Goal: Book appointment/travel/reservation

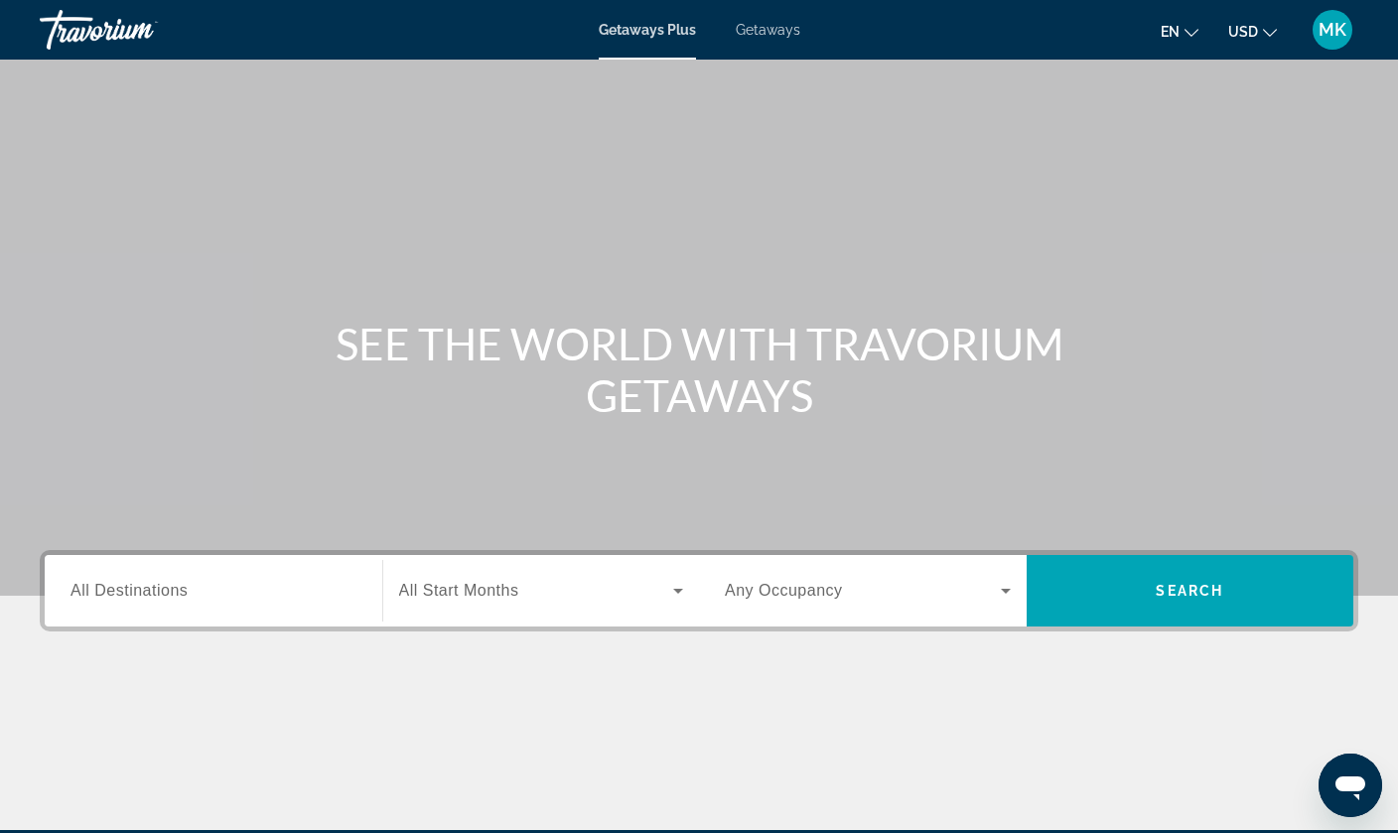
click at [236, 595] on input "Destination All Destinations" at bounding box center [213, 592] width 286 height 24
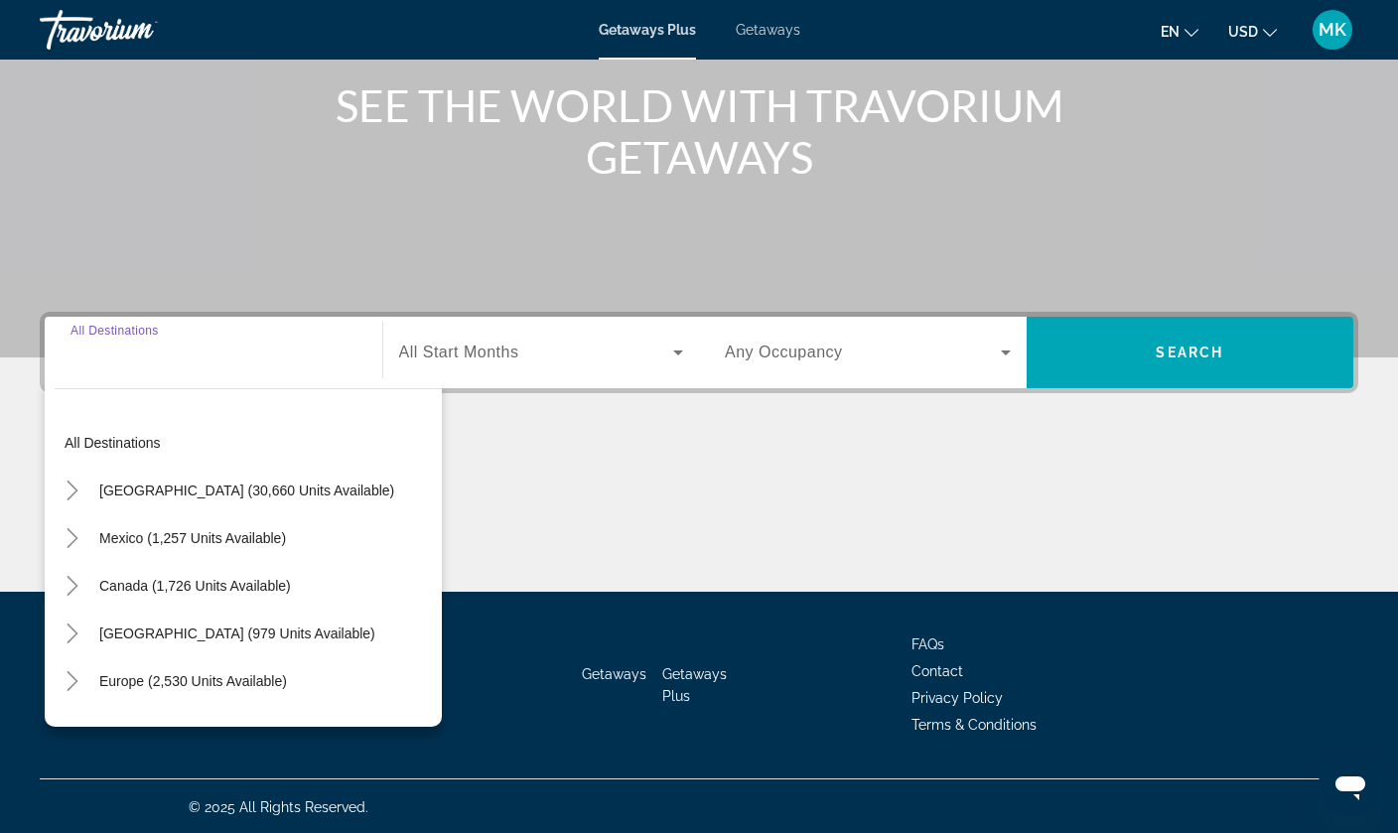
scroll to position [240, 0]
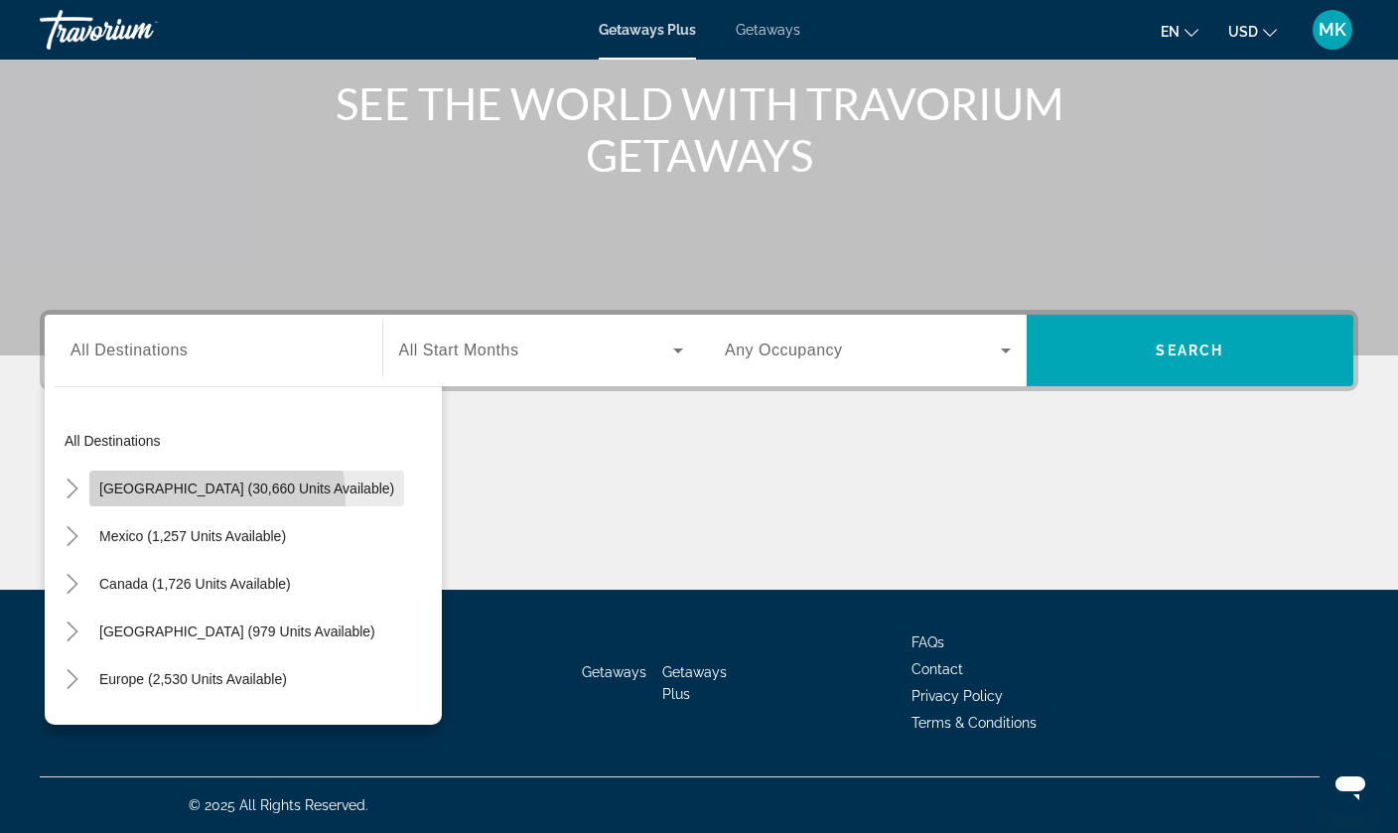
click at [174, 499] on span "Search widget" at bounding box center [246, 489] width 315 height 48
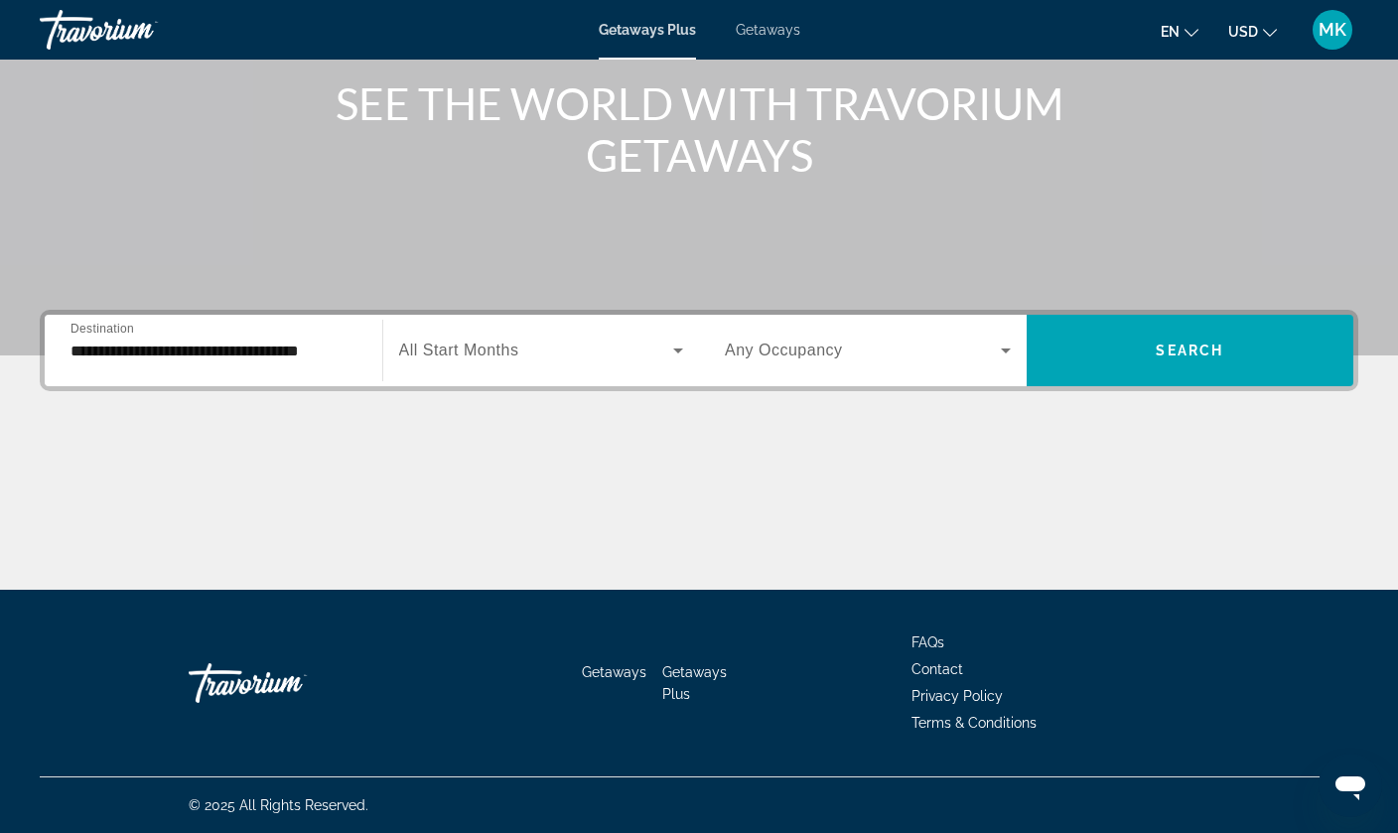
click at [282, 331] on div "**********" at bounding box center [213, 351] width 286 height 57
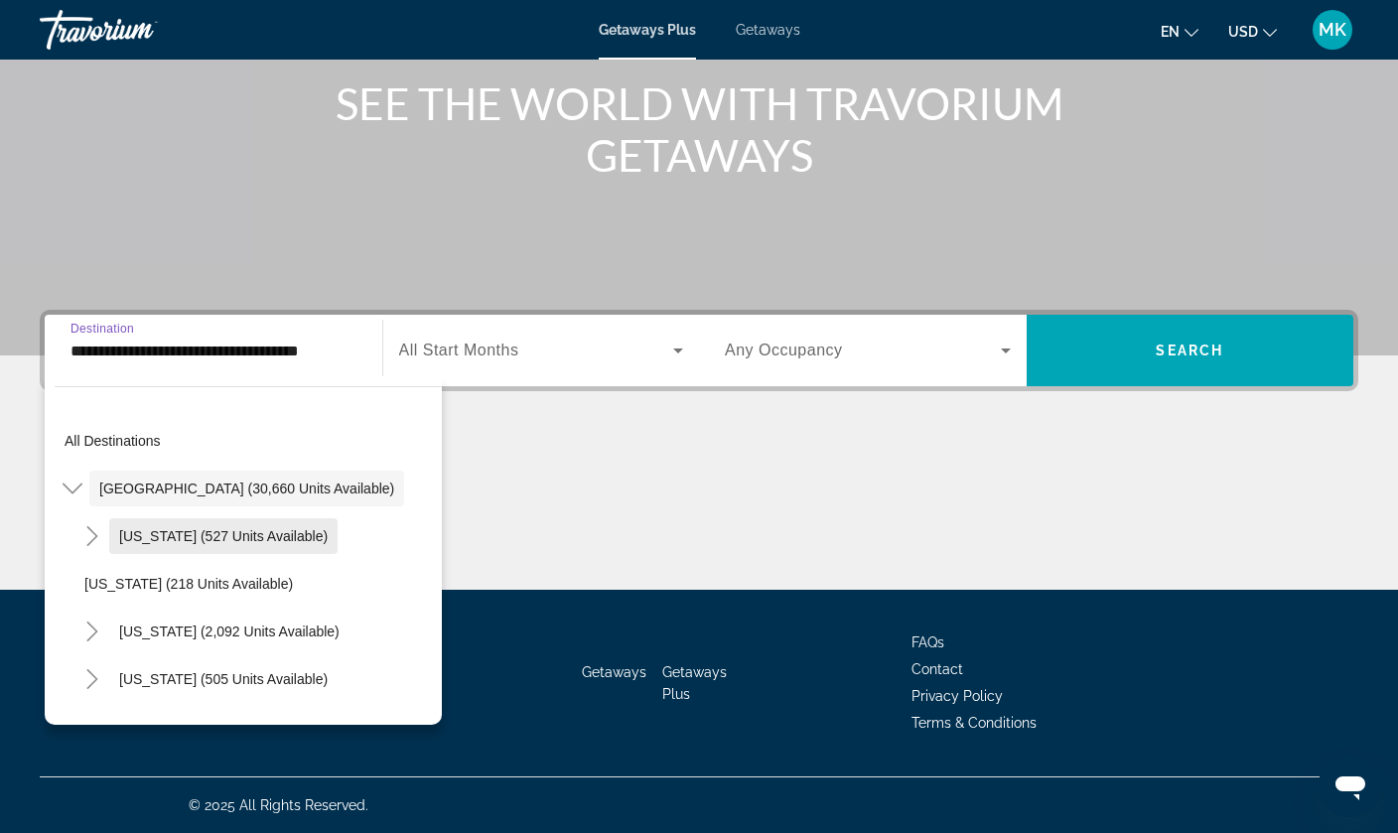
scroll to position [0, 0]
click at [77, 499] on mat-icon "Toggle United States (30,660 units available)" at bounding box center [72, 489] width 35 height 35
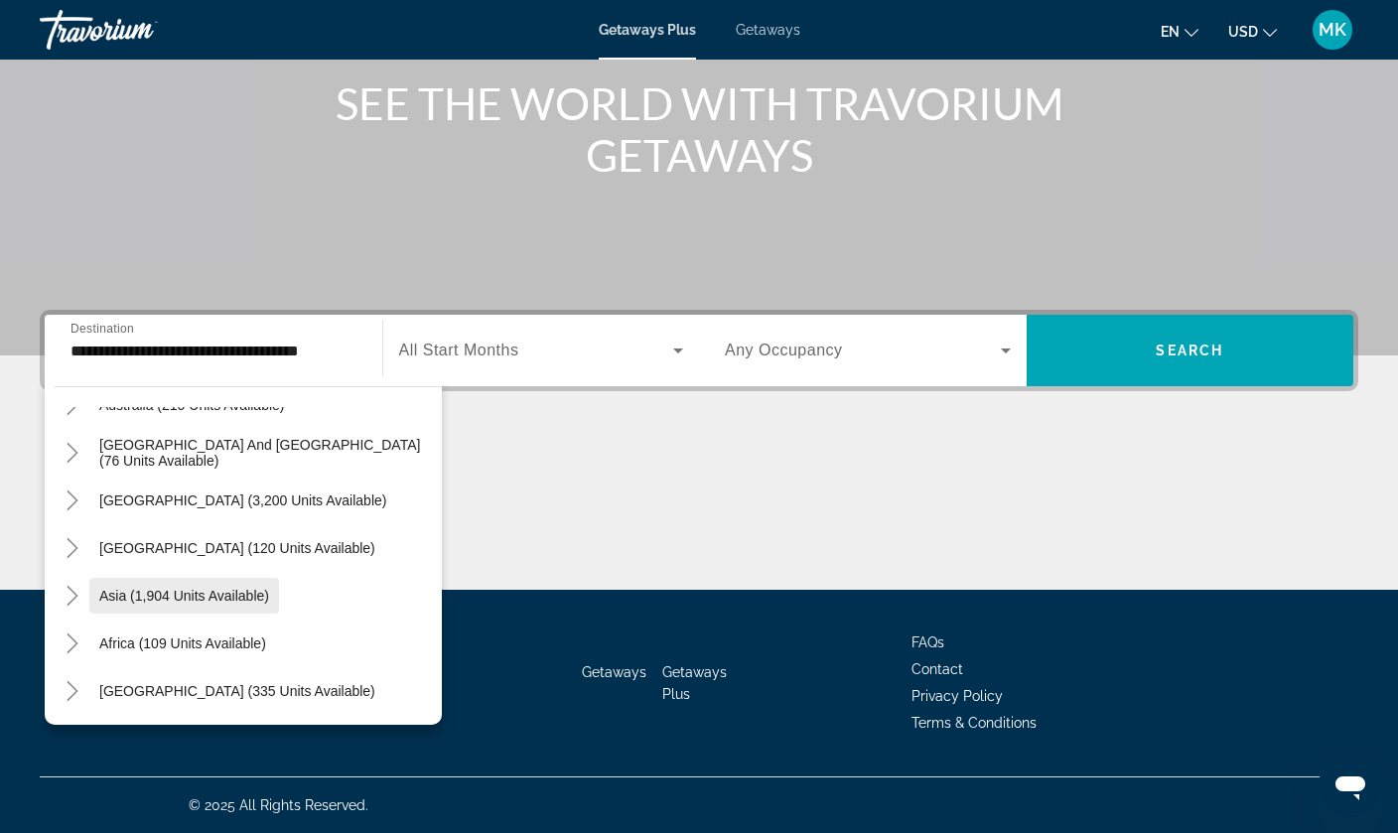
scroll to position [322, 0]
click at [77, 692] on icon "Toggle Middle East (335 units available)" at bounding box center [72, 691] width 11 height 20
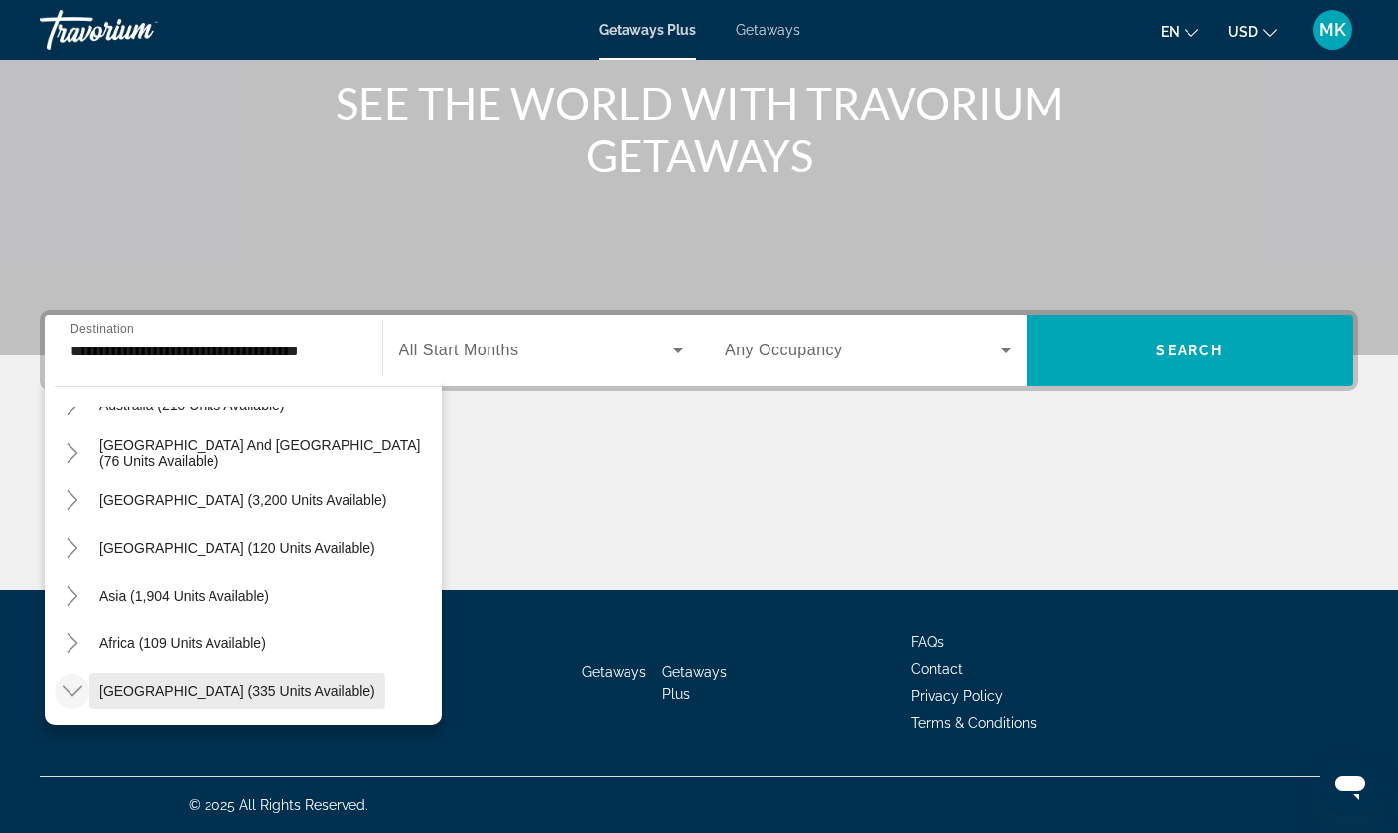
click at [146, 690] on span "[GEOGRAPHIC_DATA] (335 units available)" at bounding box center [237, 691] width 276 height 16
type input "**********"
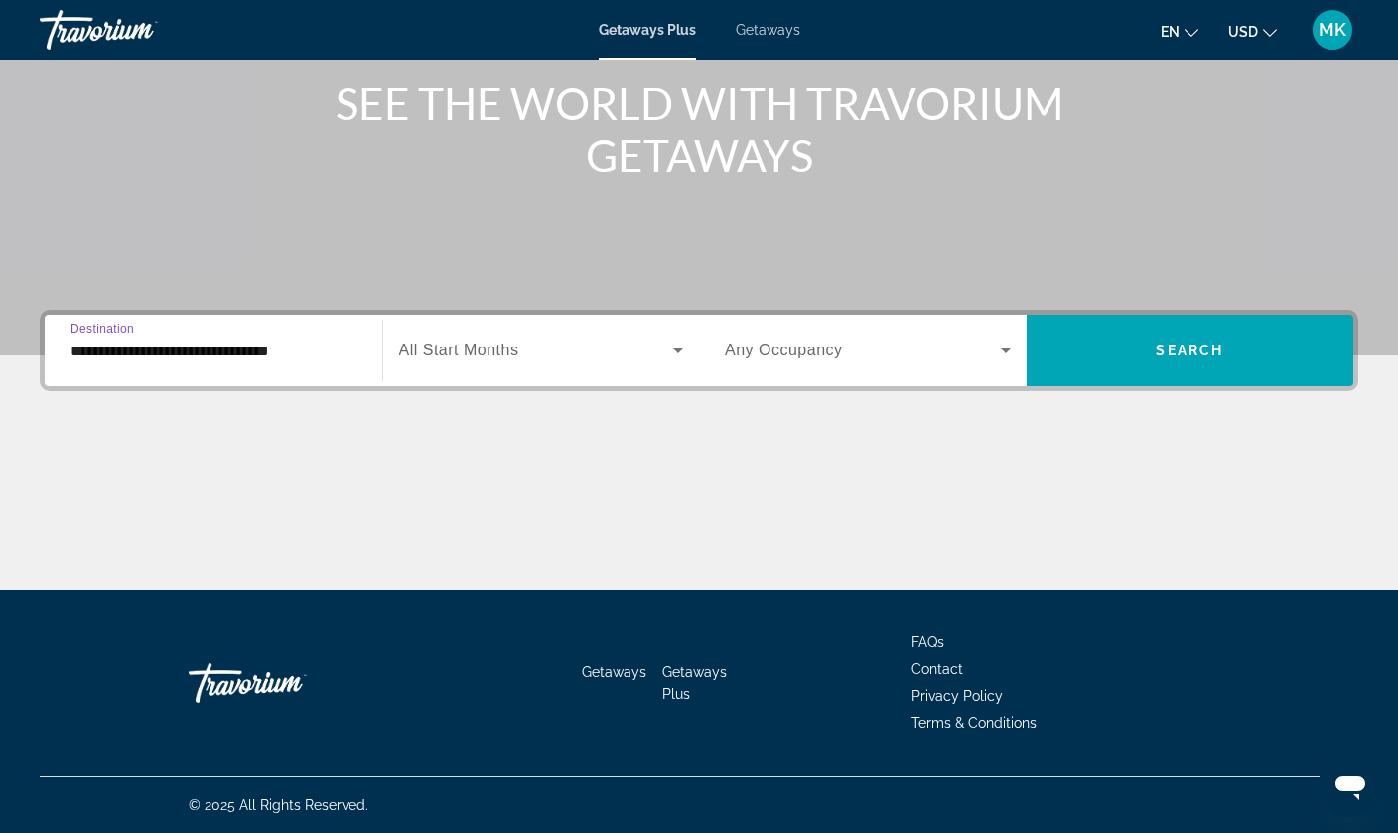
click at [570, 368] on div "Search widget" at bounding box center [541, 351] width 285 height 56
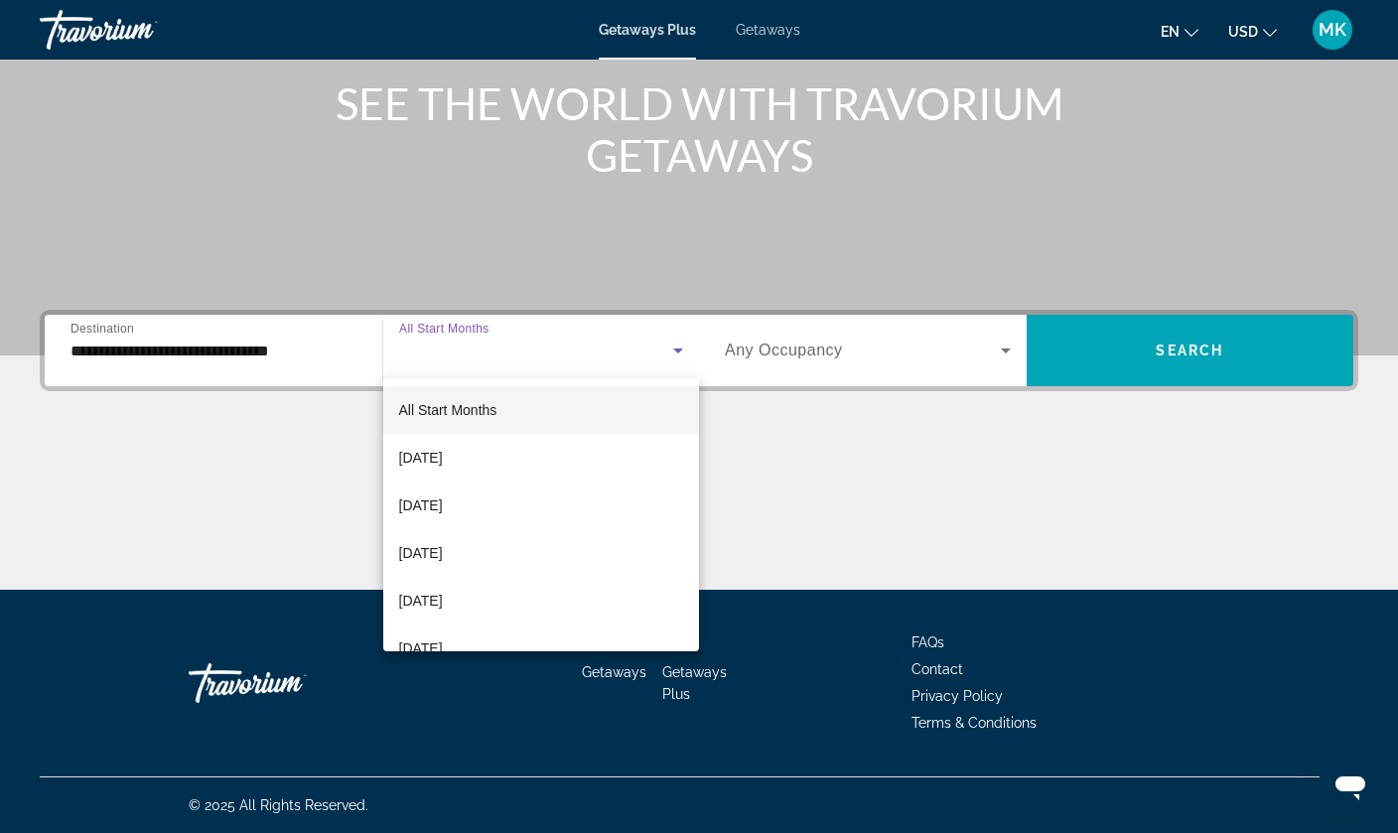
click at [570, 368] on div at bounding box center [699, 416] width 1398 height 833
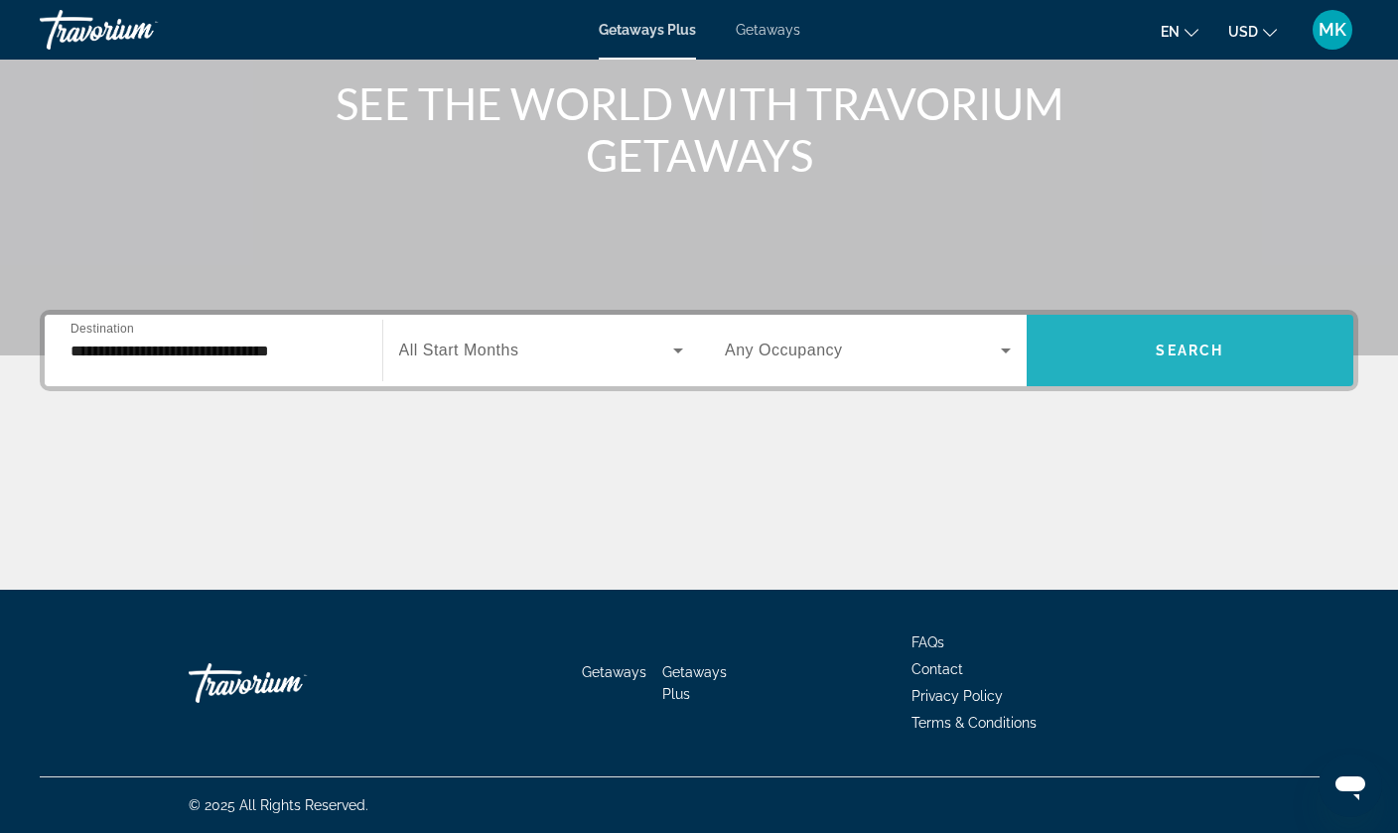
click at [1180, 330] on span "Search widget" at bounding box center [1191, 351] width 328 height 48
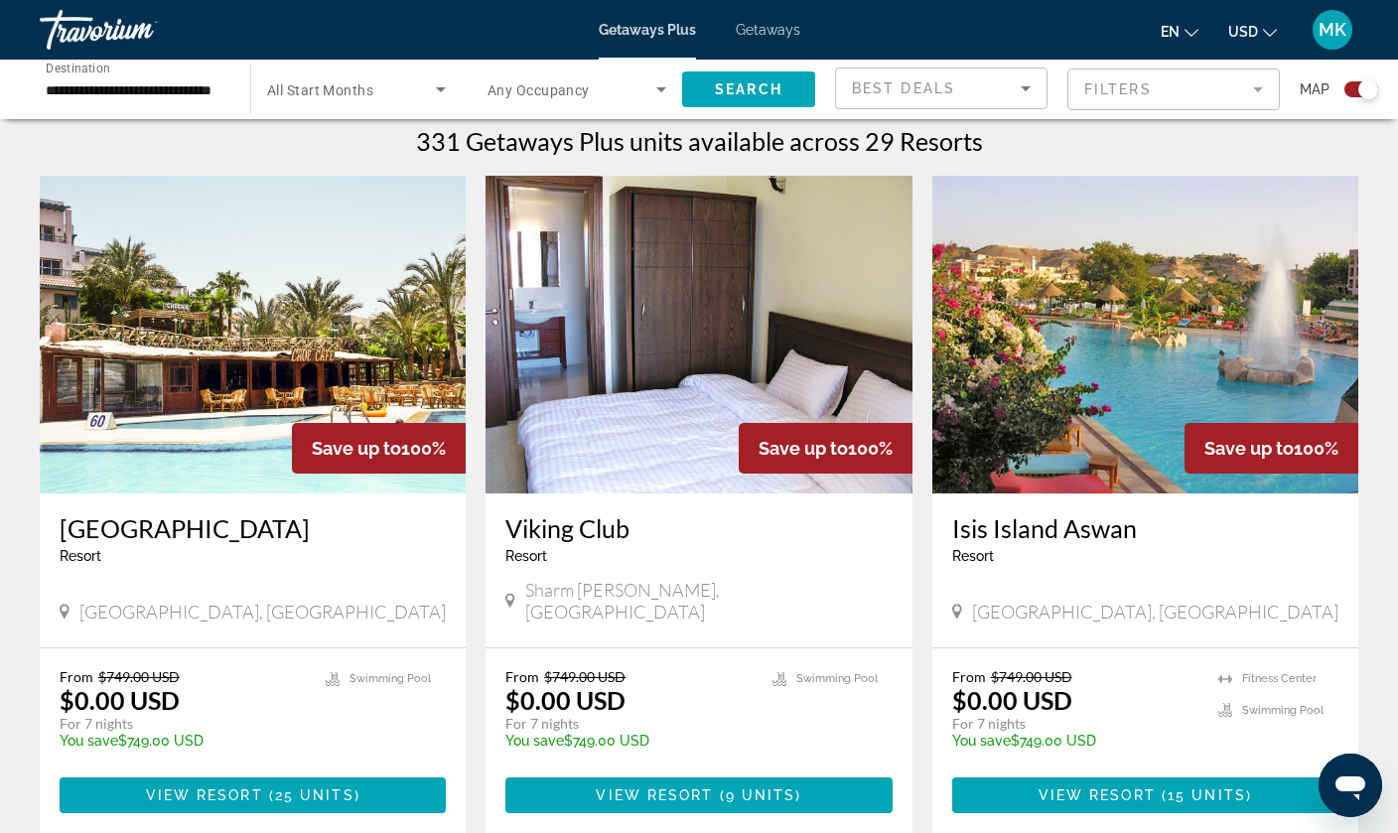
scroll to position [630, 0]
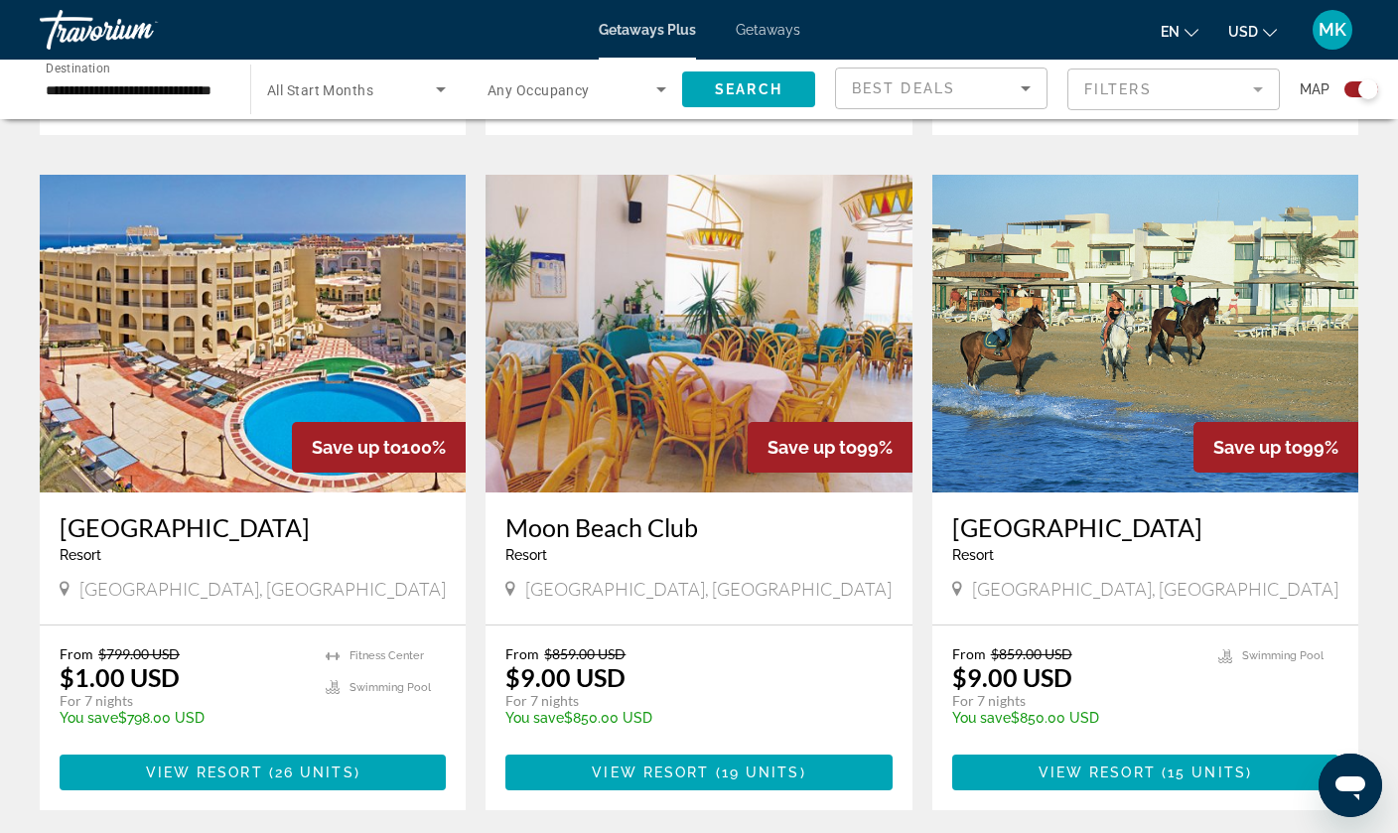
scroll to position [2044, 0]
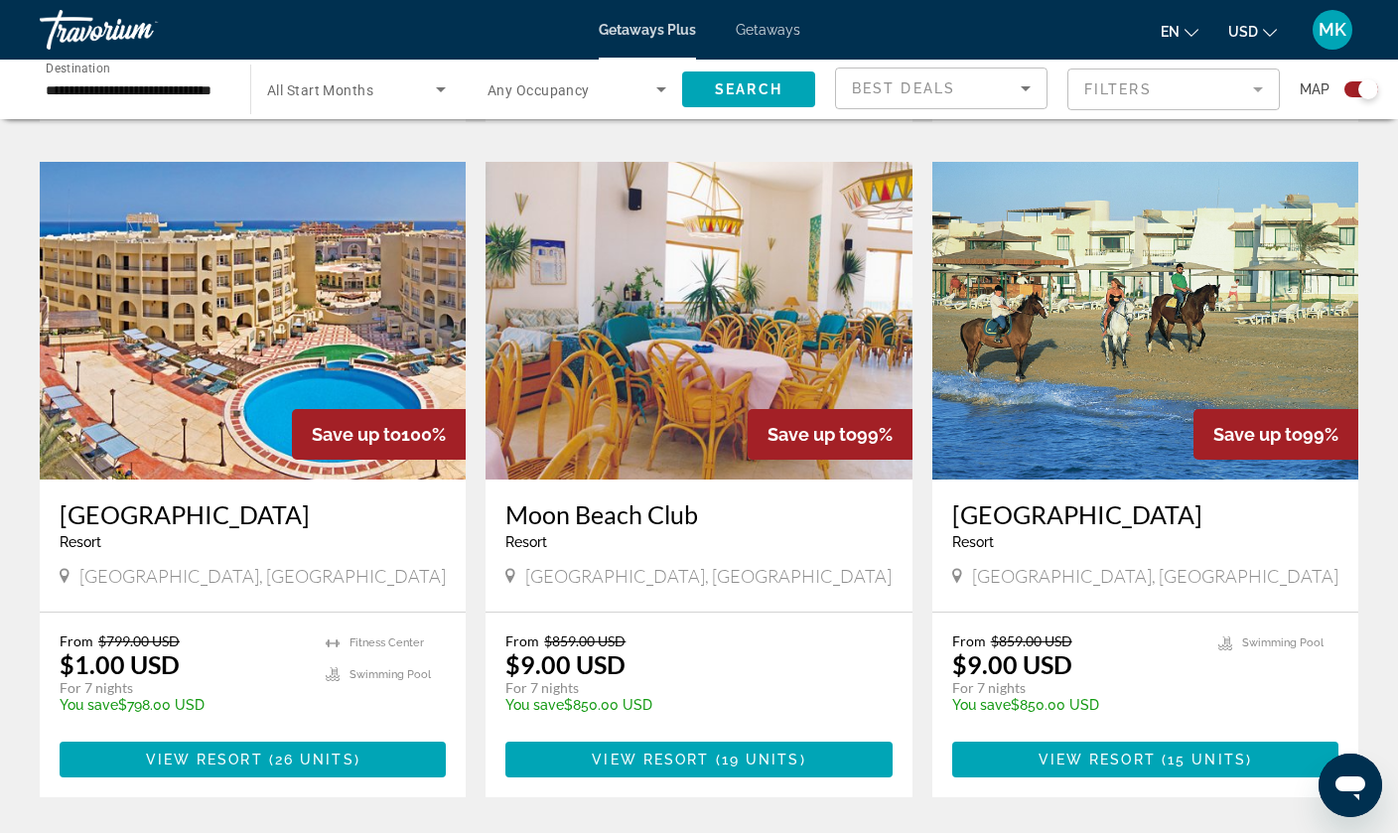
click at [653, 259] on img "Main content" at bounding box center [699, 321] width 426 height 318
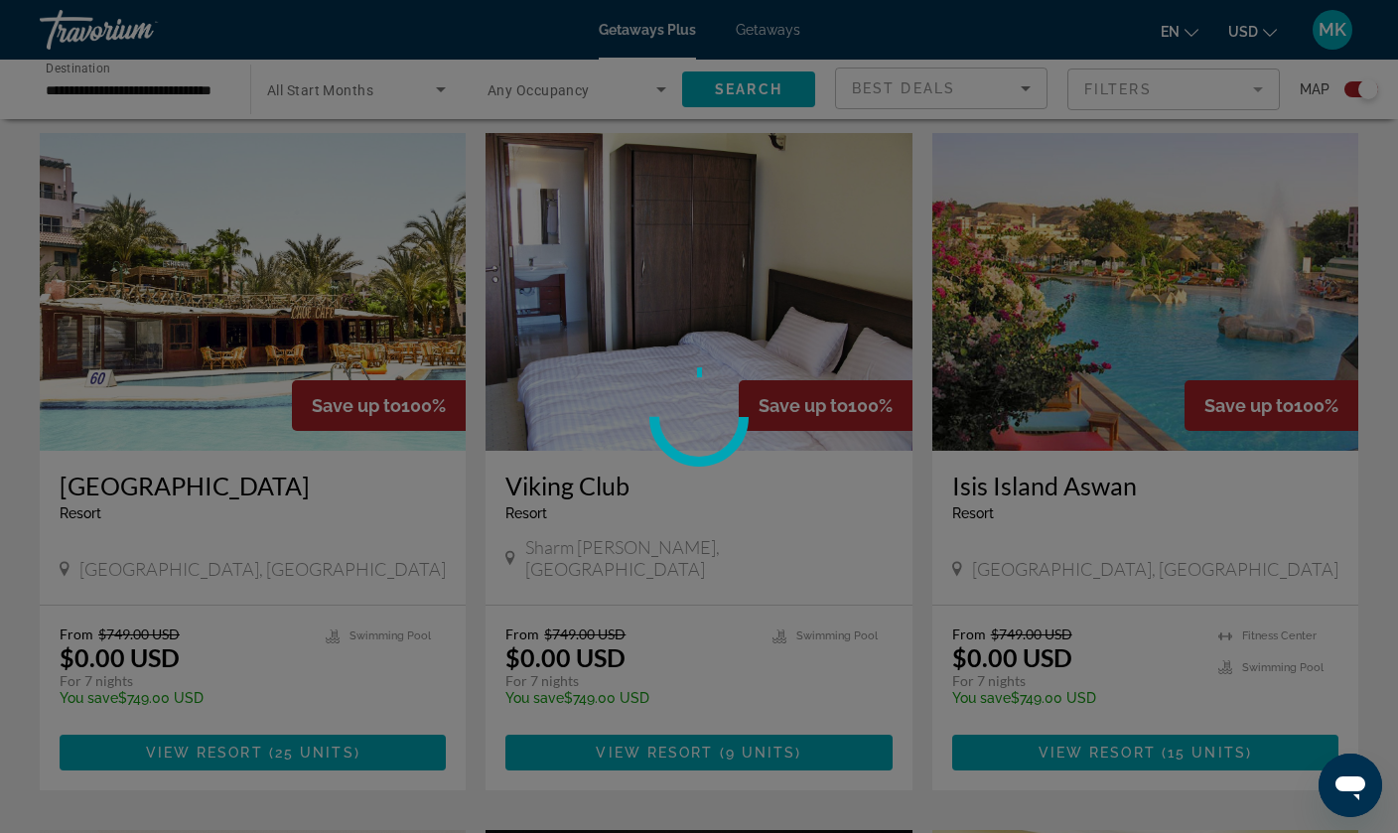
scroll to position [676, 0]
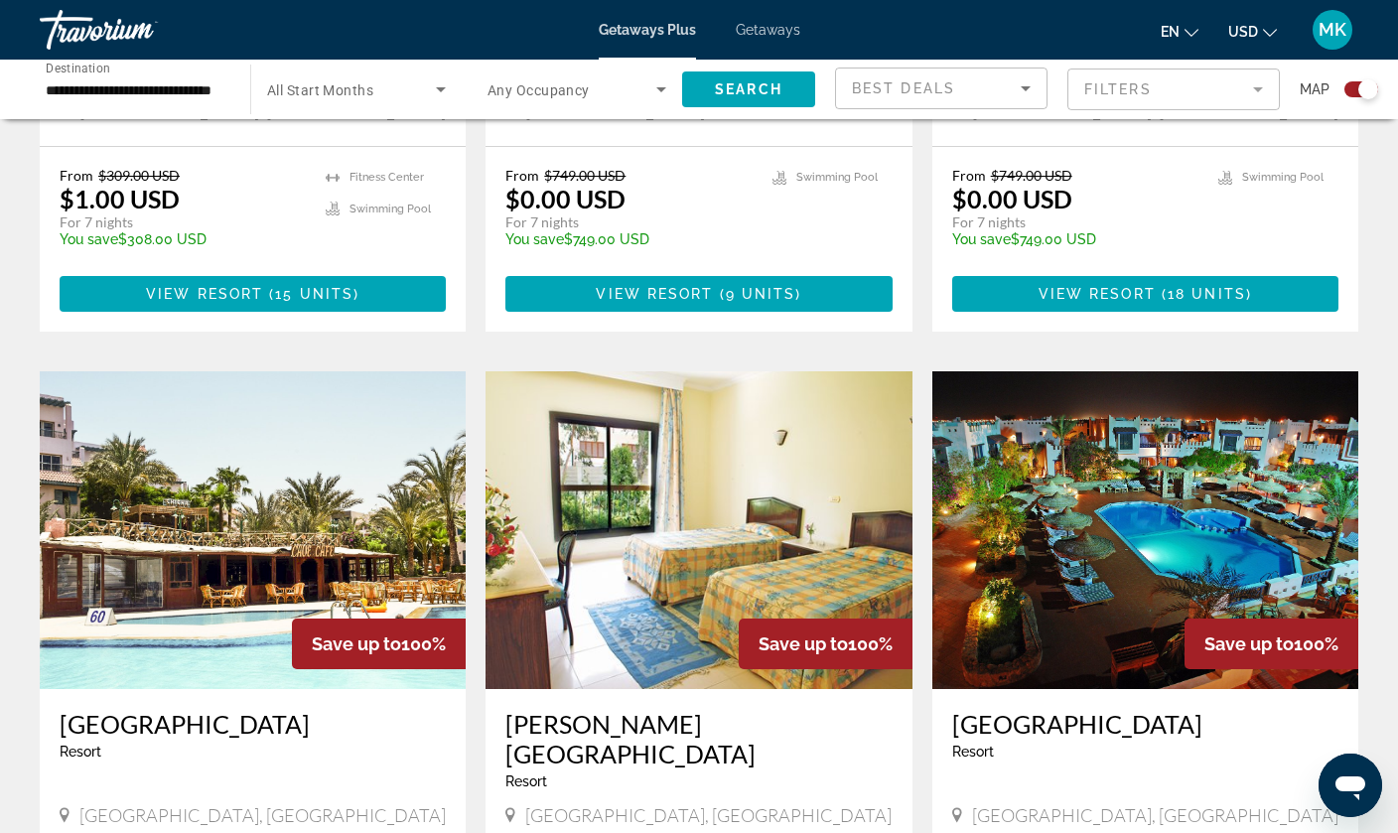
click at [1110, 528] on img "Main content" at bounding box center [1145, 530] width 426 height 318
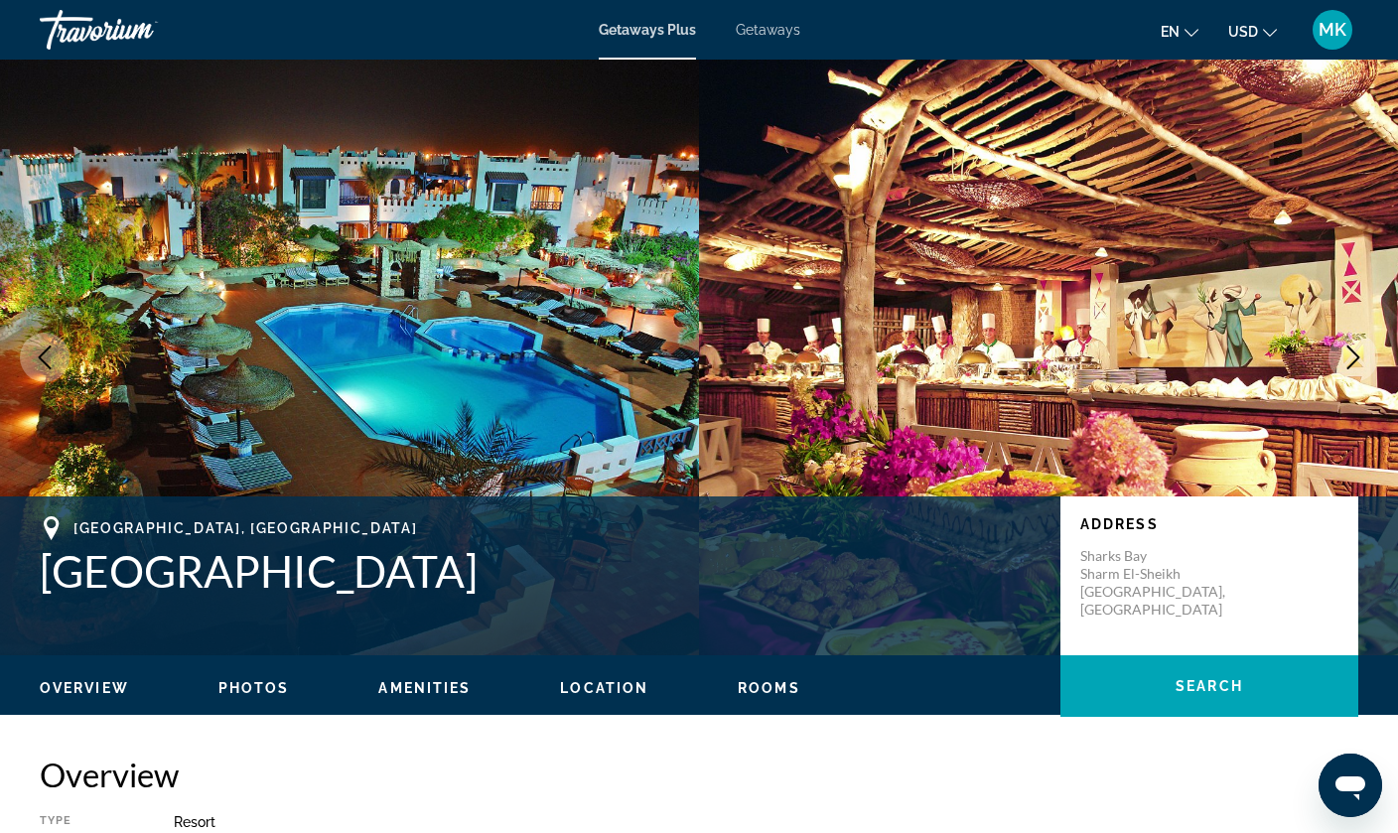
click at [1355, 346] on icon "Next image" at bounding box center [1353, 358] width 24 height 24
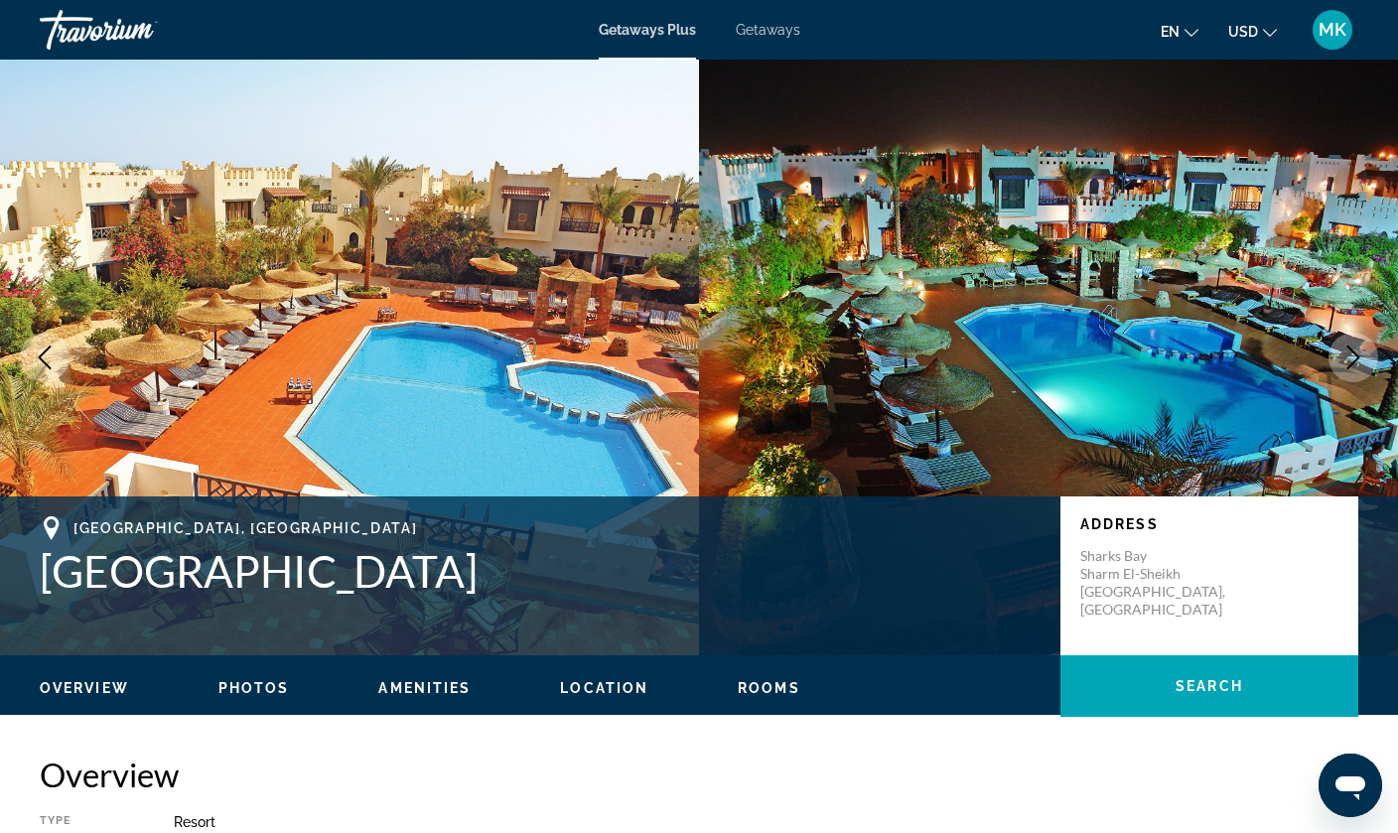
click at [1355, 346] on icon "Next image" at bounding box center [1353, 358] width 24 height 24
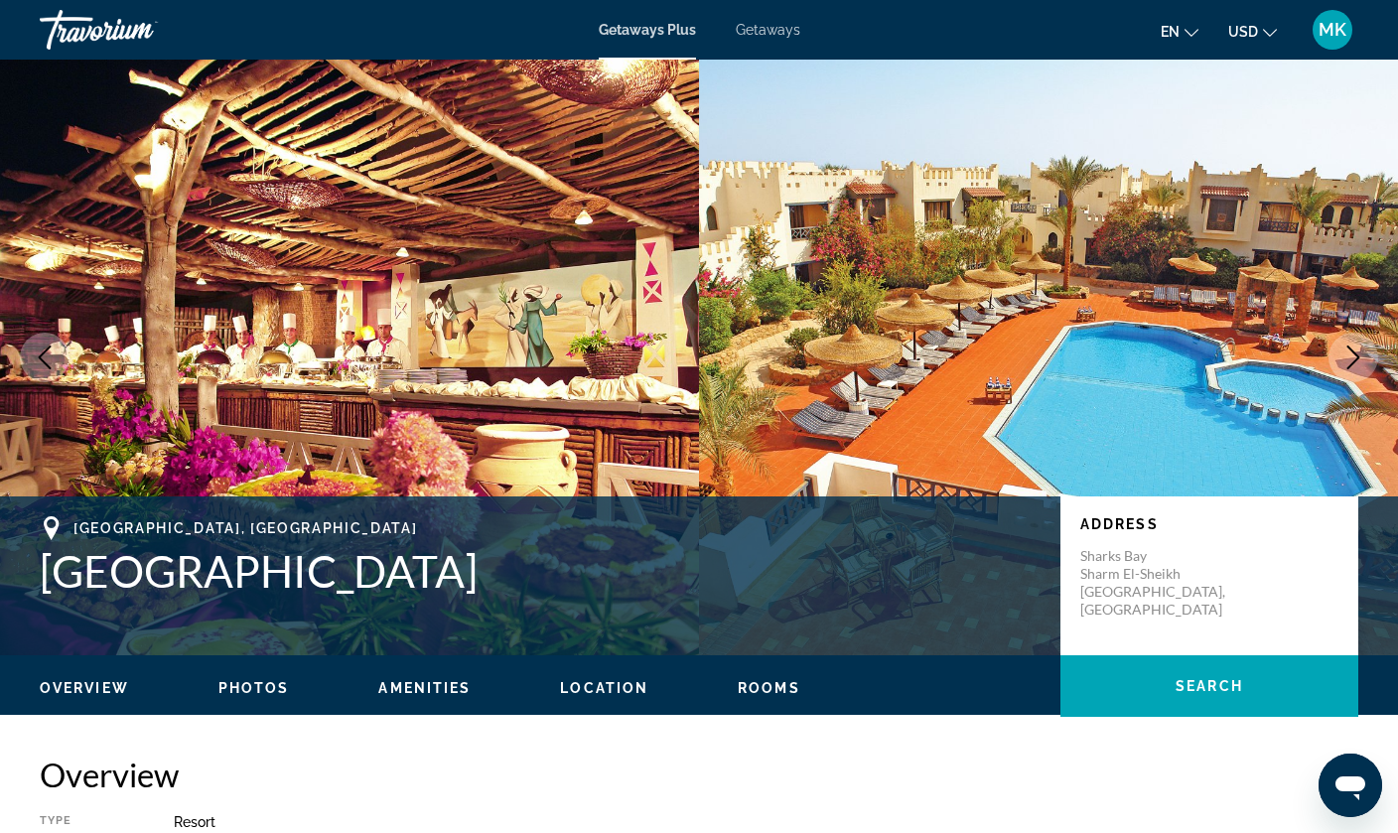
click at [1355, 346] on icon "Next image" at bounding box center [1353, 358] width 24 height 24
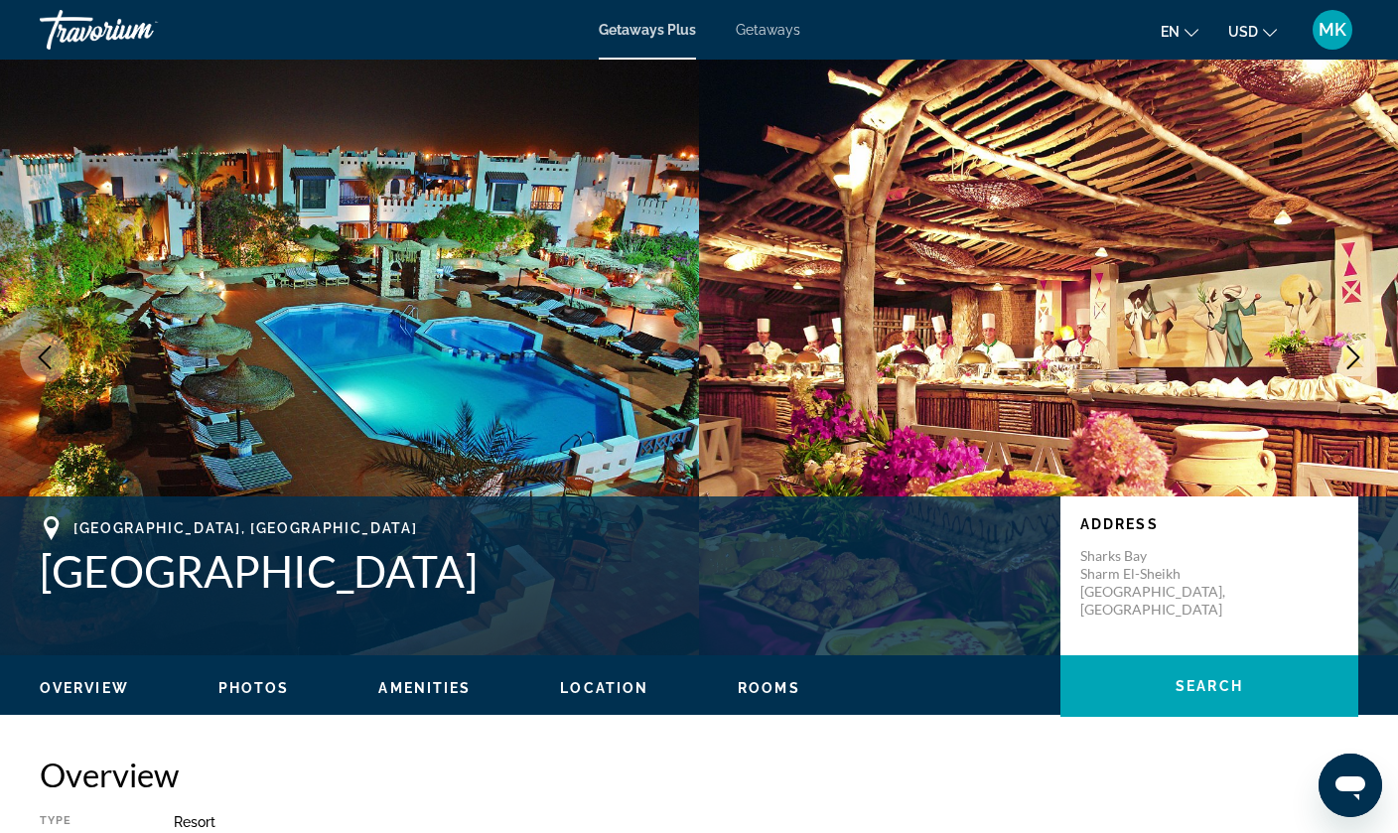
click at [1355, 346] on icon "Next image" at bounding box center [1353, 358] width 24 height 24
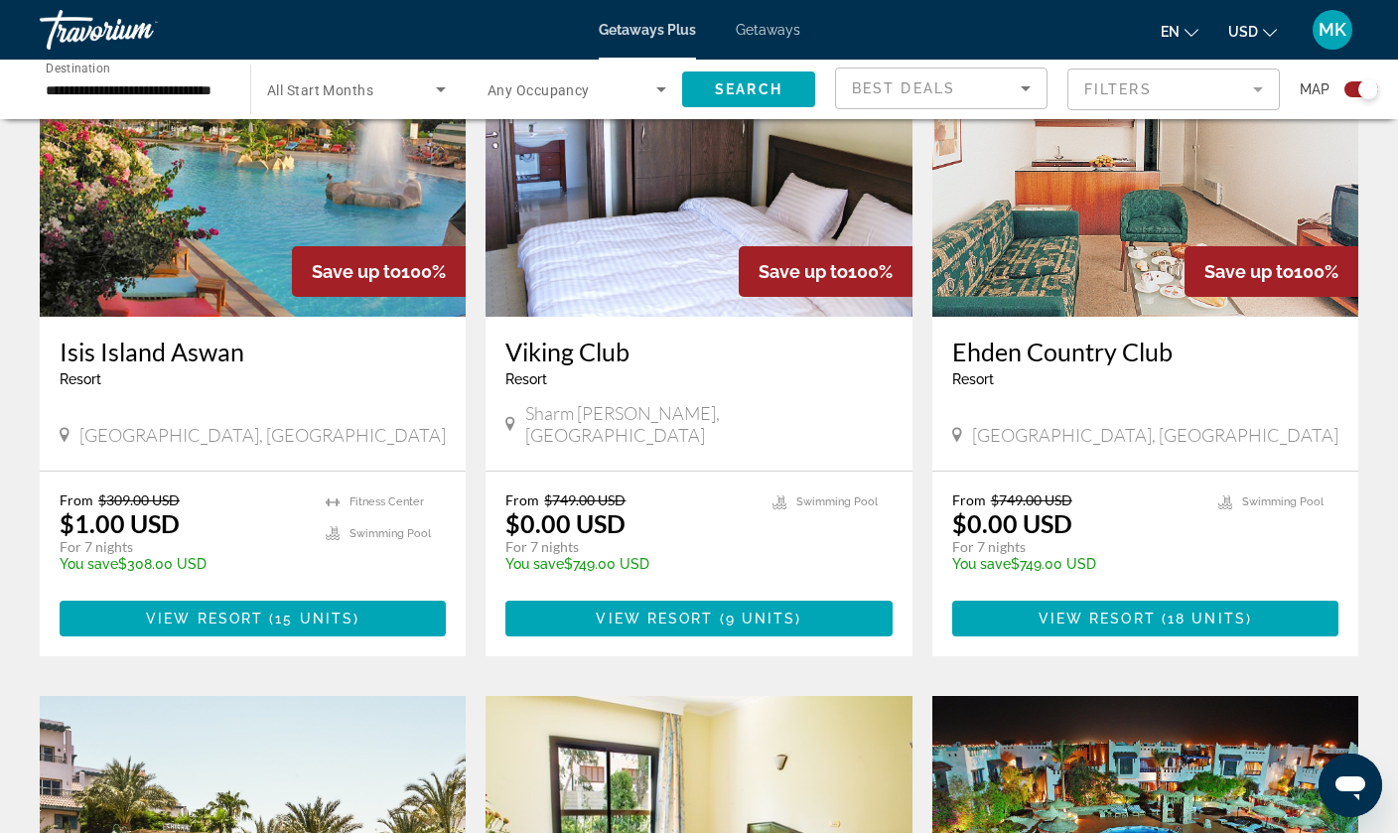
click at [1088, 305] on img "Main content" at bounding box center [1145, 158] width 426 height 318
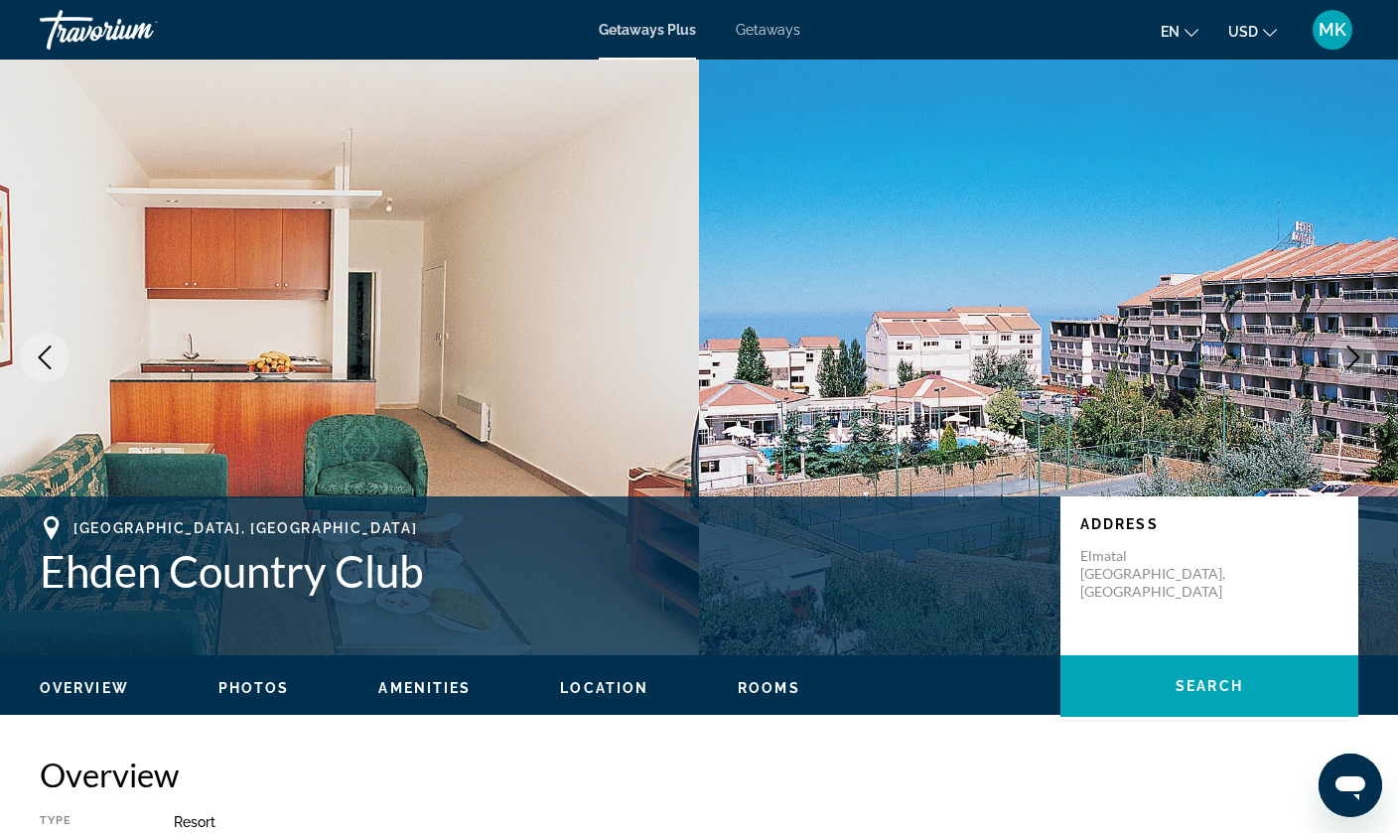
click at [1362, 353] on icon "Next image" at bounding box center [1353, 358] width 24 height 24
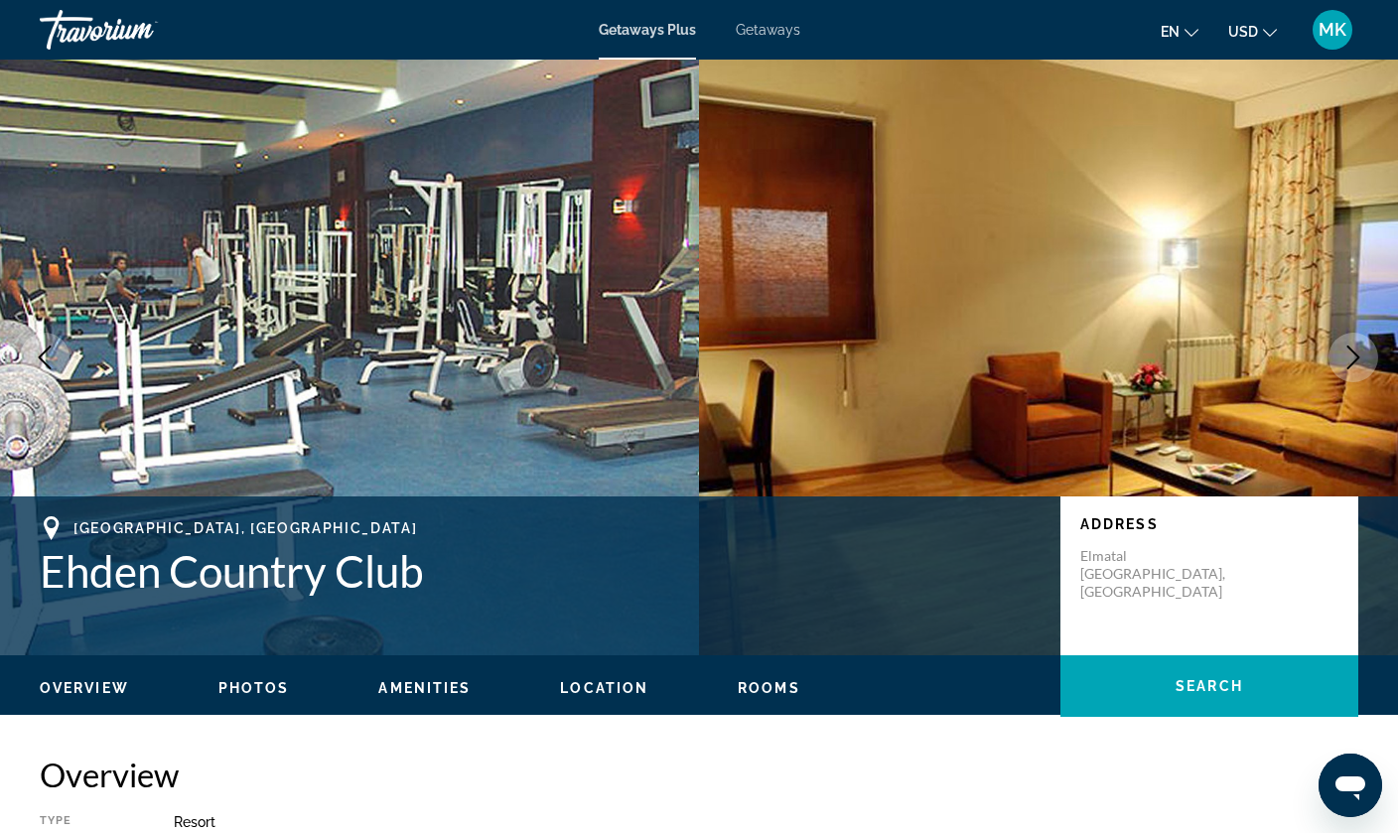
click at [1362, 353] on icon "Next image" at bounding box center [1353, 358] width 24 height 24
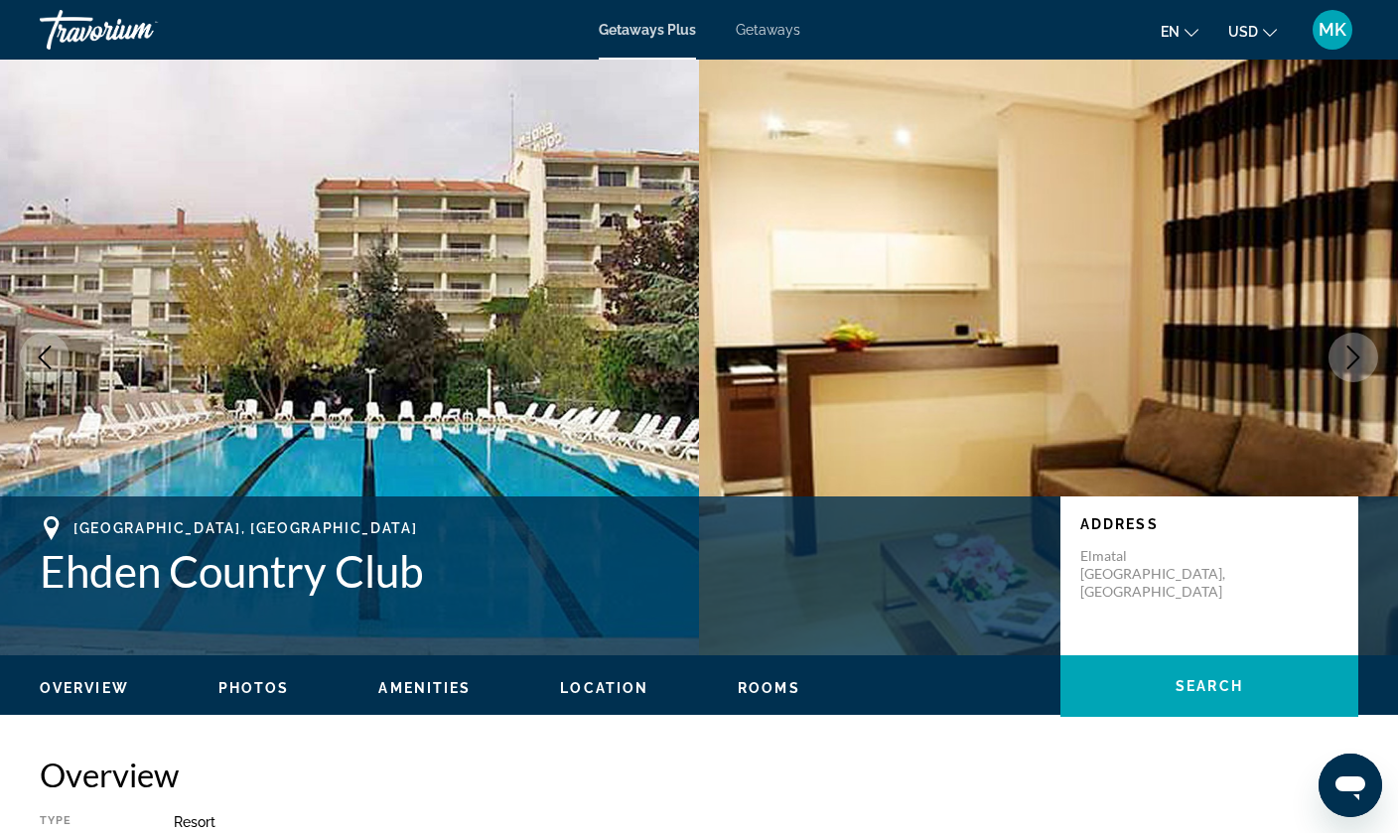
click at [1362, 353] on icon "Next image" at bounding box center [1353, 358] width 24 height 24
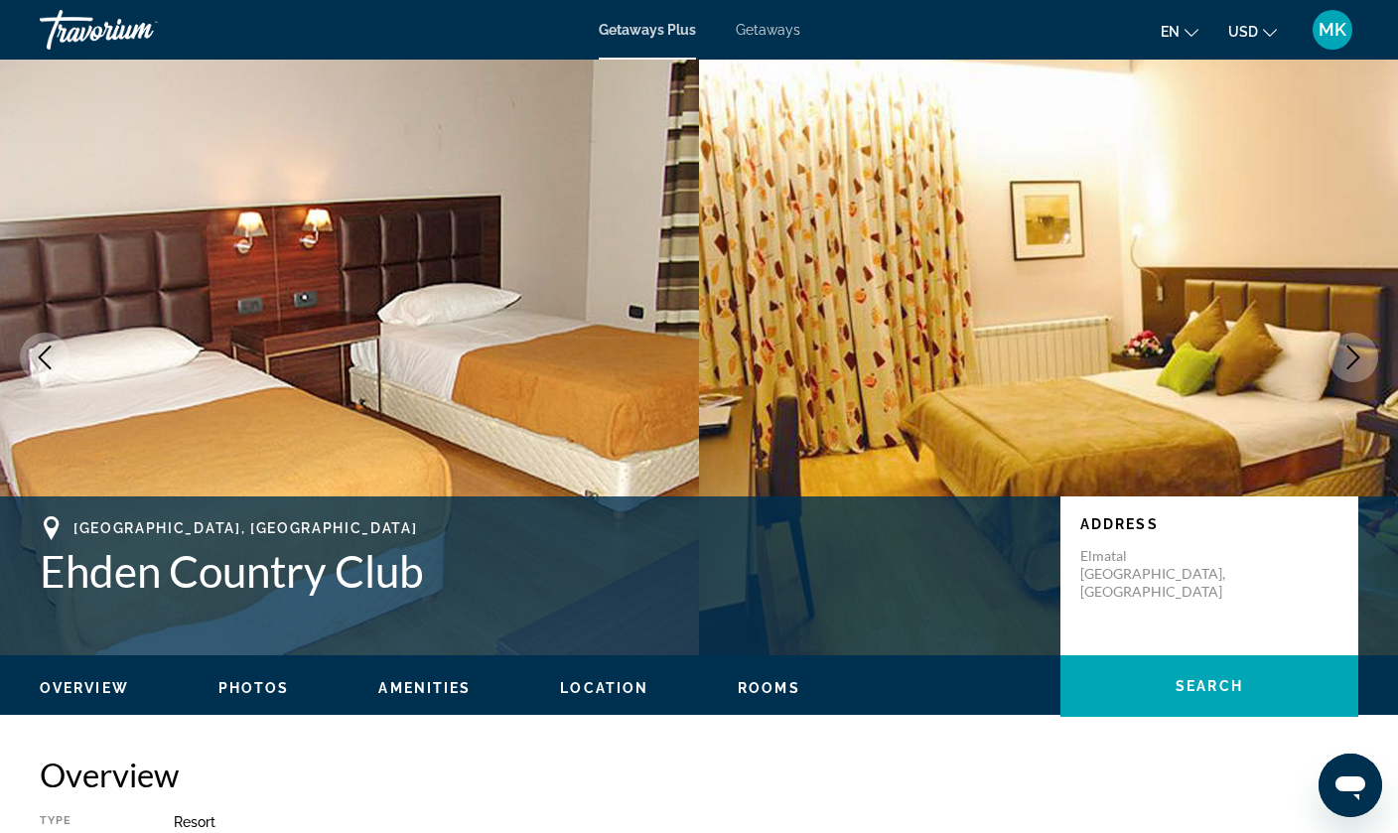
click at [1356, 365] on icon "Next image" at bounding box center [1353, 358] width 24 height 24
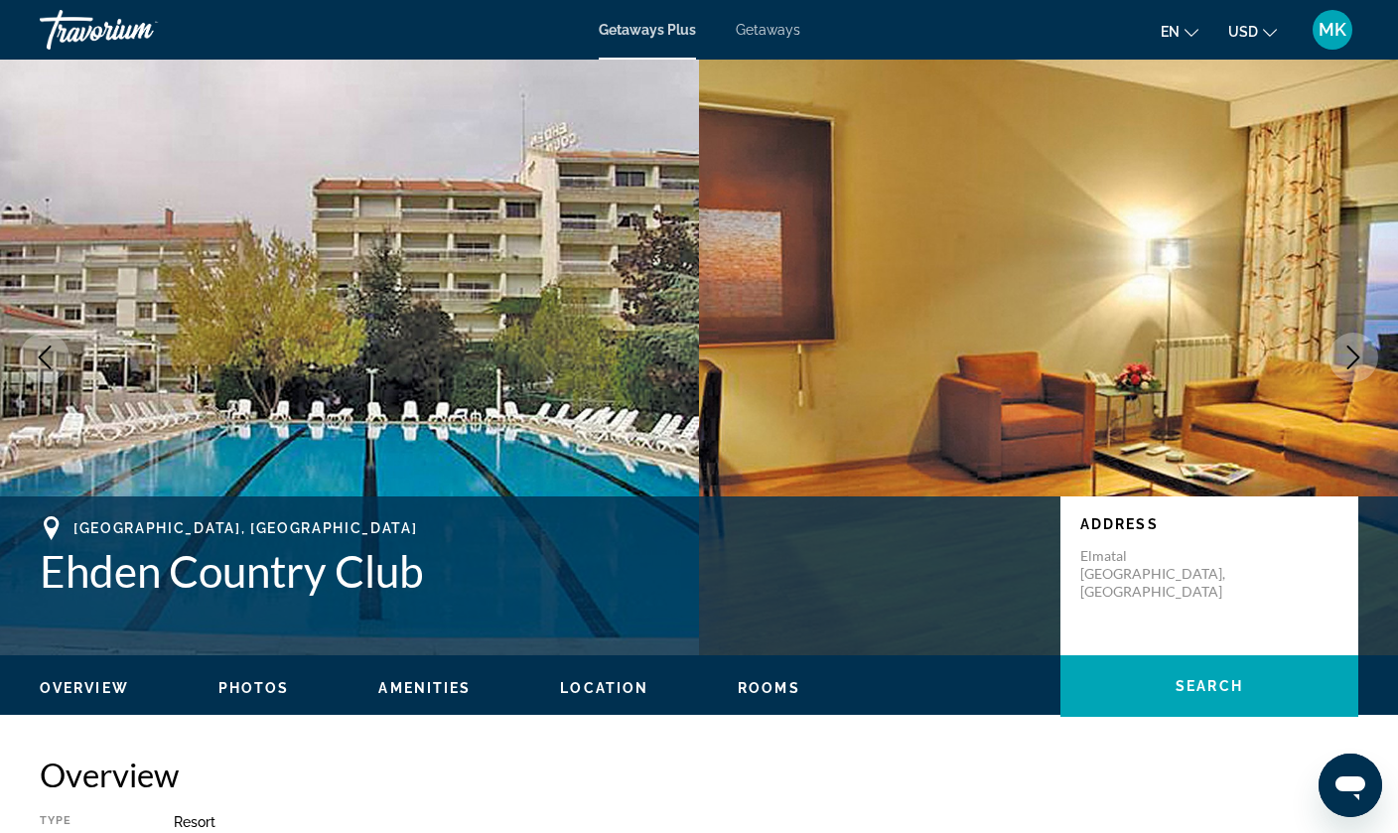
click at [1356, 365] on icon "Next image" at bounding box center [1353, 358] width 24 height 24
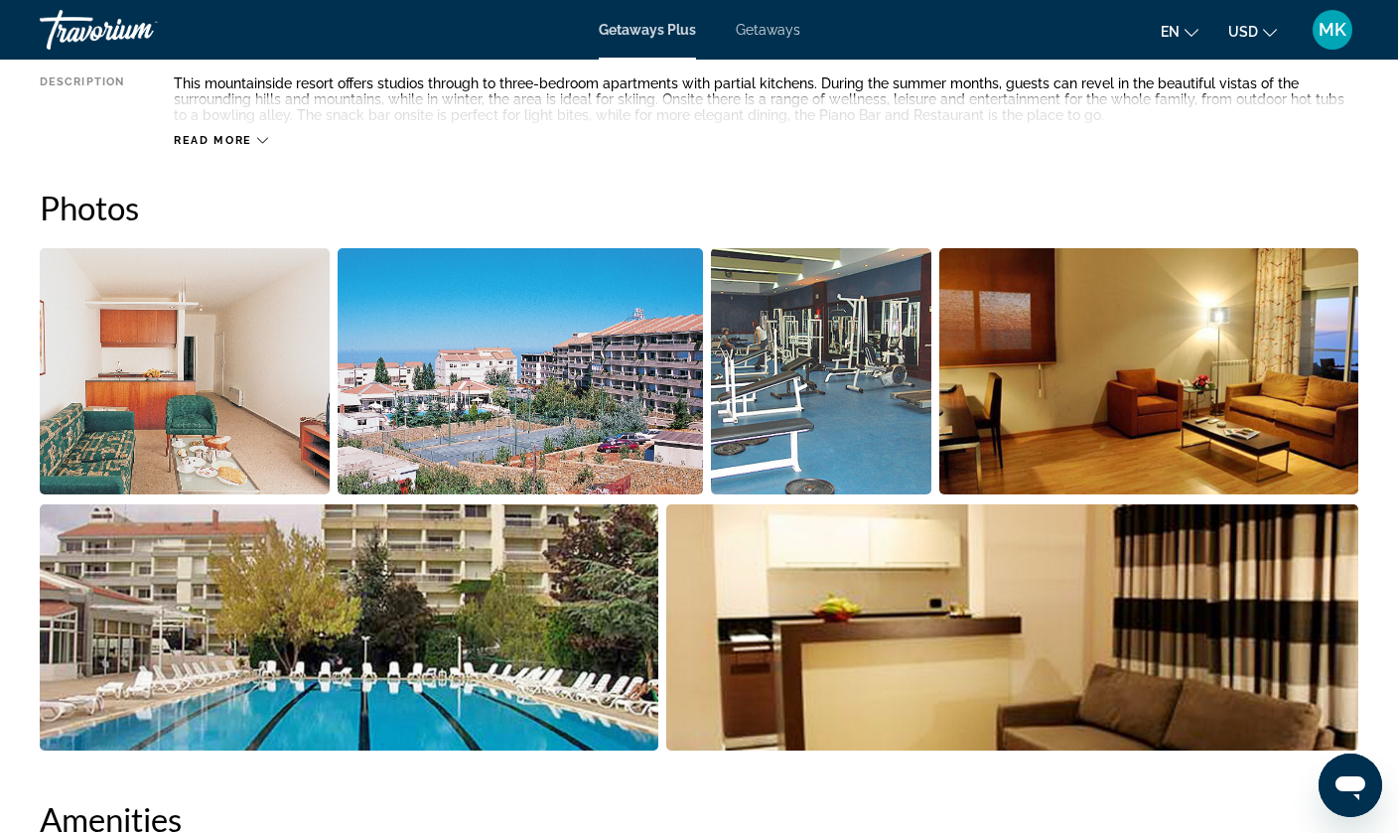
scroll to position [753, 0]
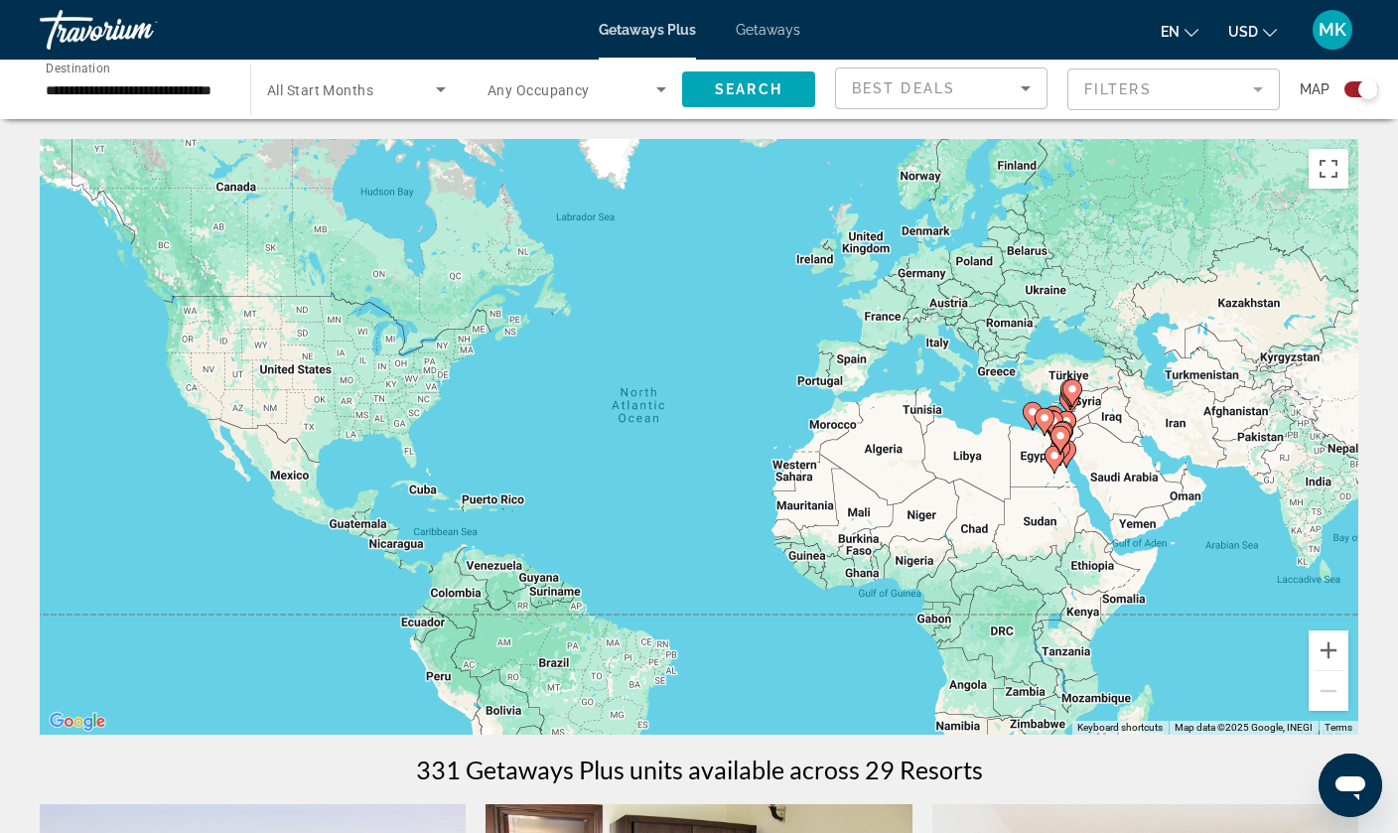
click at [782, 31] on span "Getaways" at bounding box center [768, 30] width 65 height 16
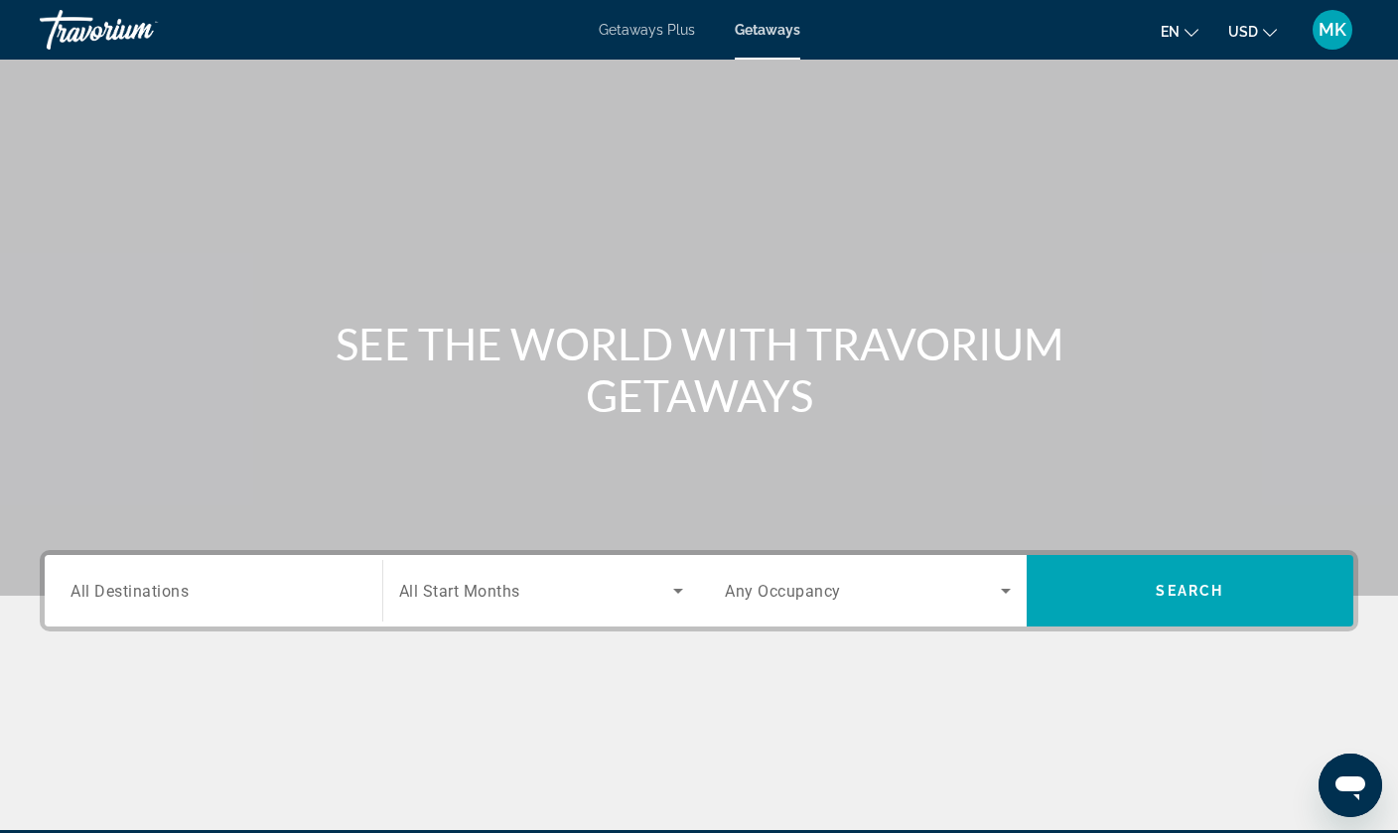
click at [224, 546] on div "Main content" at bounding box center [699, 298] width 1398 height 596
click at [214, 572] on div "Search widget" at bounding box center [213, 591] width 286 height 57
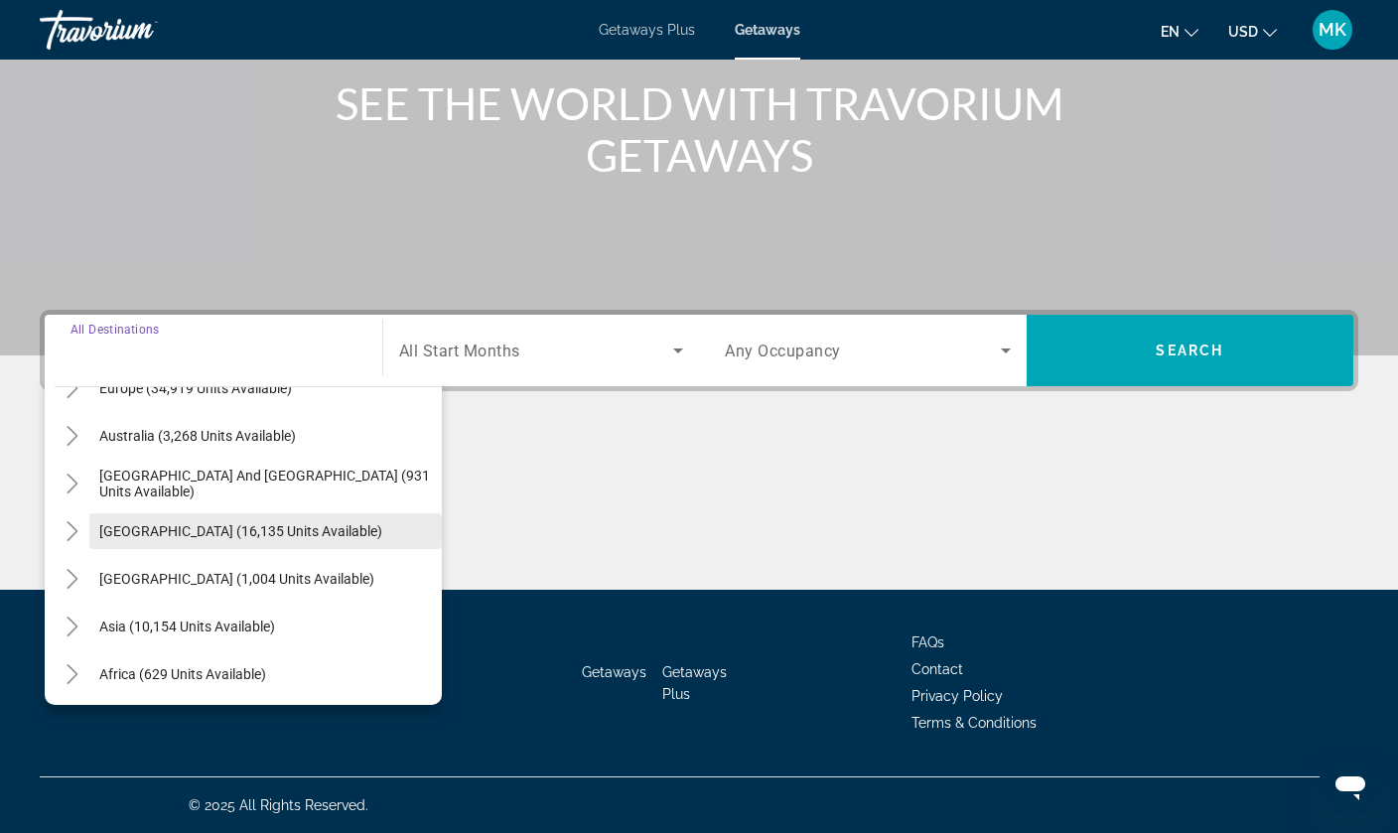
scroll to position [275, 0]
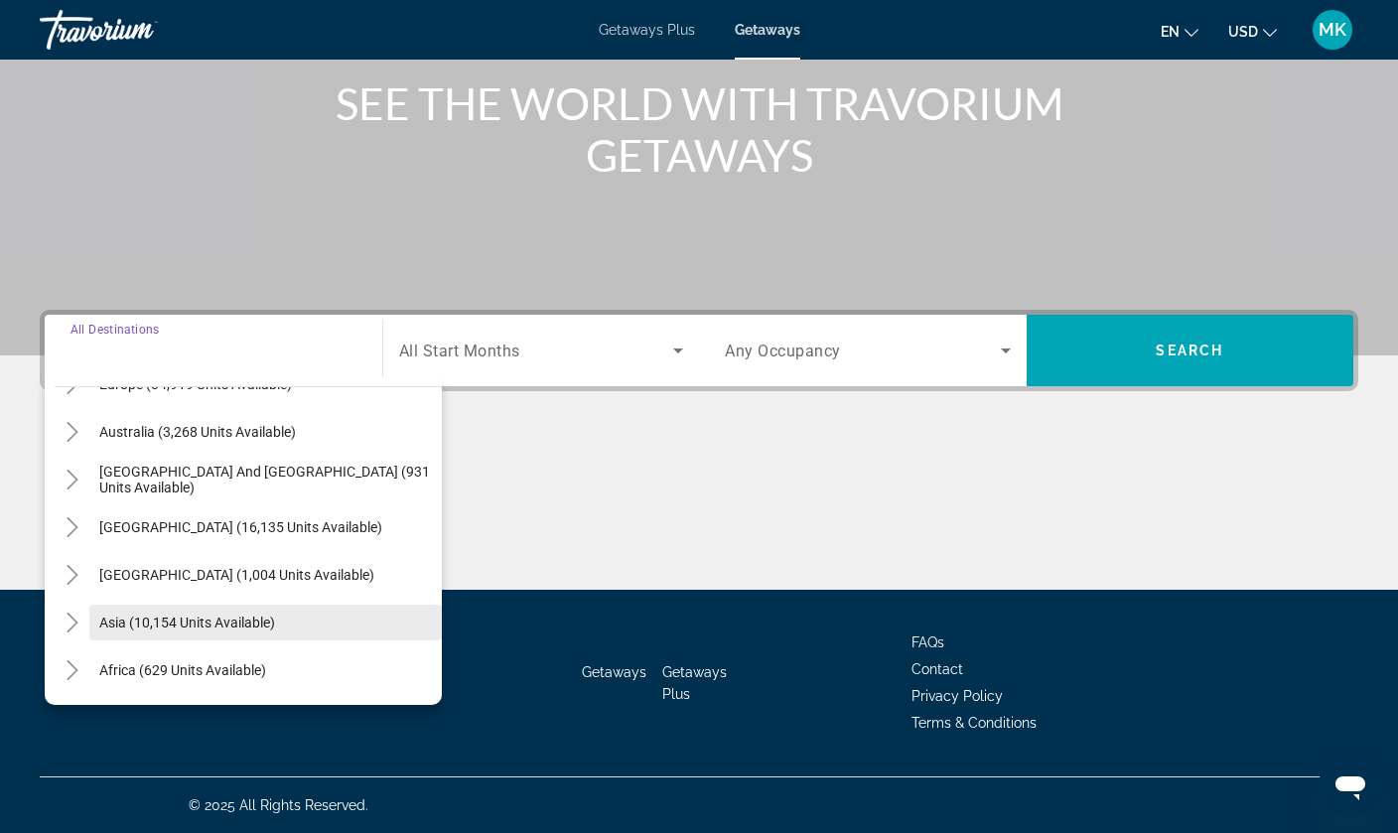
click at [113, 622] on span "Asia (10,154 units available)" at bounding box center [187, 623] width 176 height 16
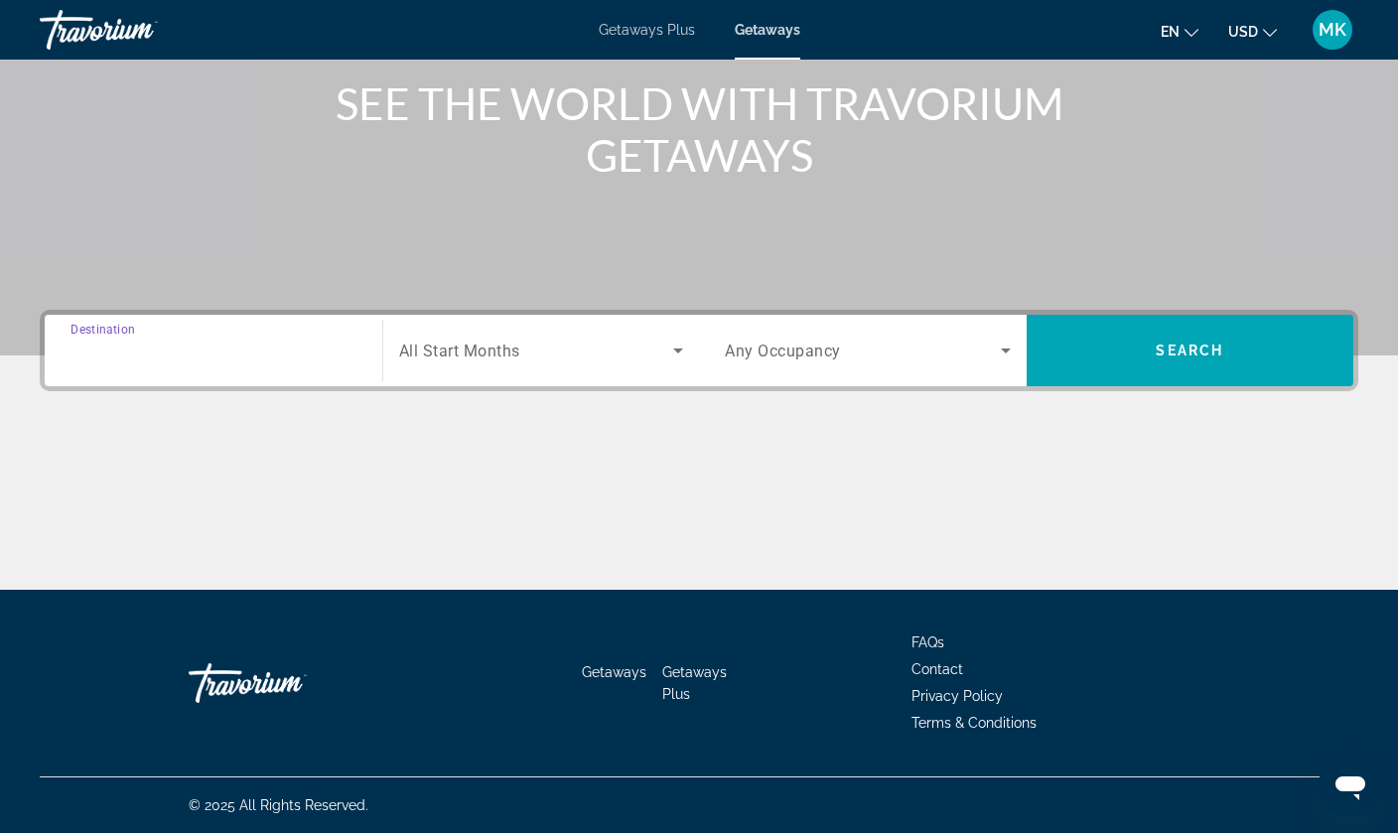
type input "**********"
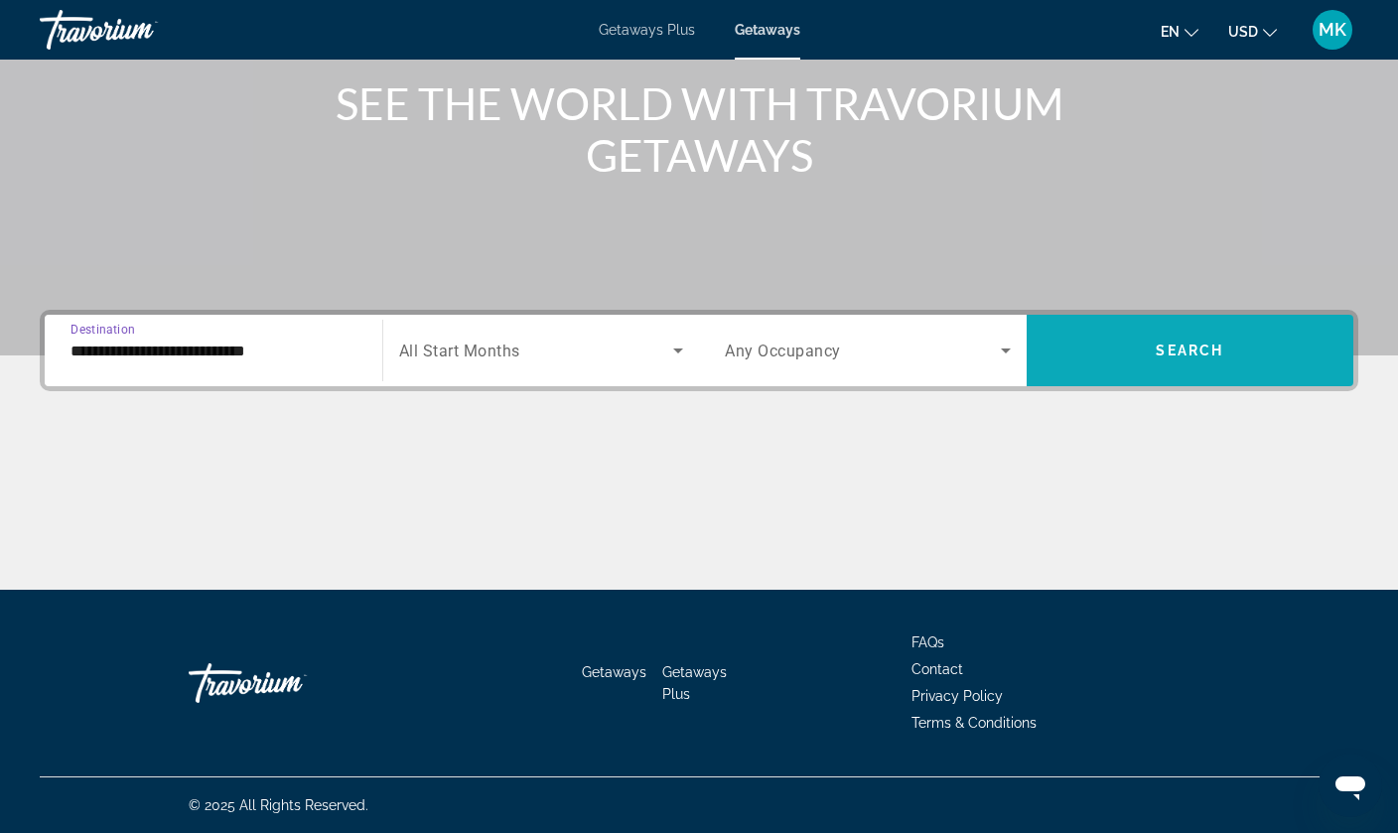
click at [1145, 322] on span "Search widget" at bounding box center [1191, 350] width 328 height 71
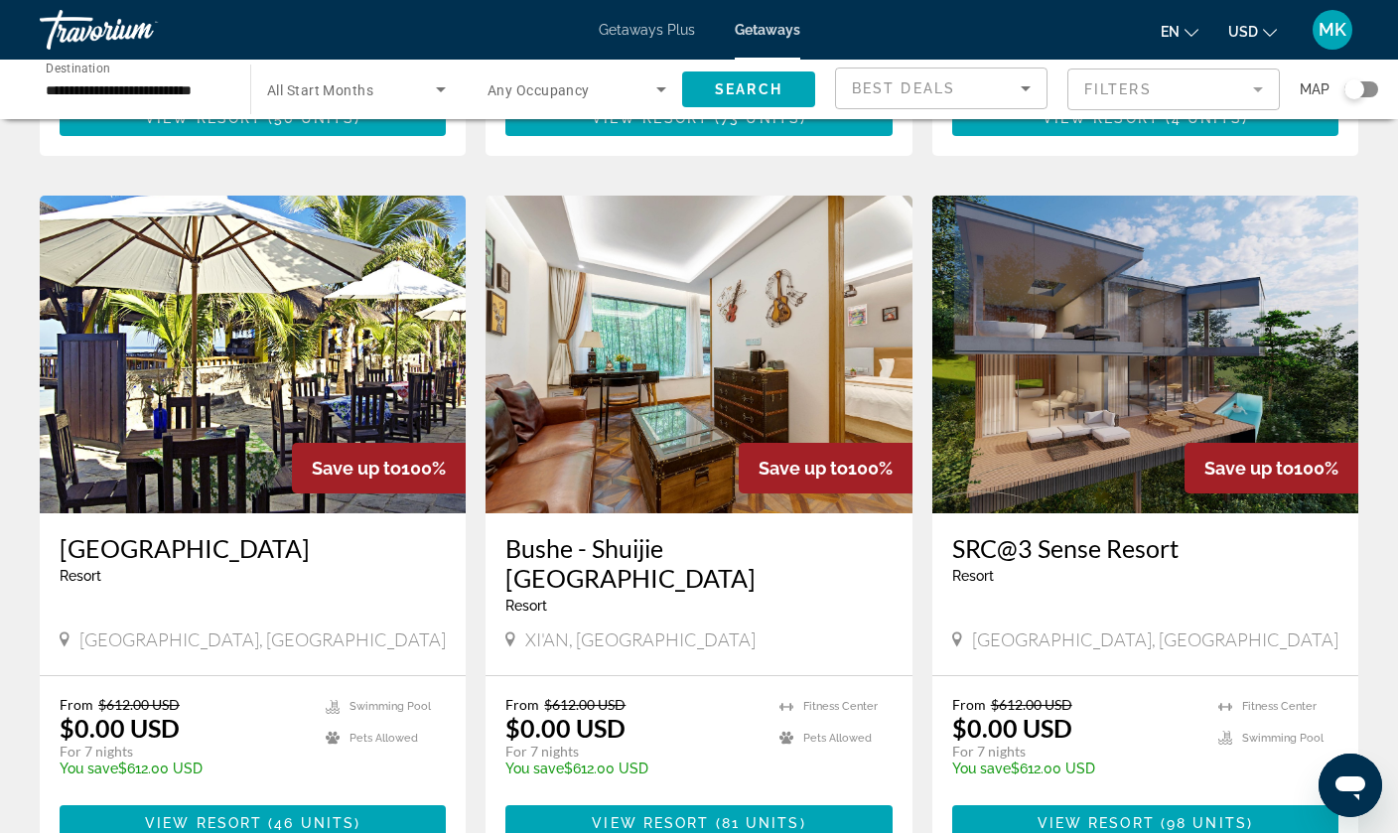
scroll to position [1395, 0]
click at [1145, 326] on img "Main content" at bounding box center [1145, 355] width 426 height 318
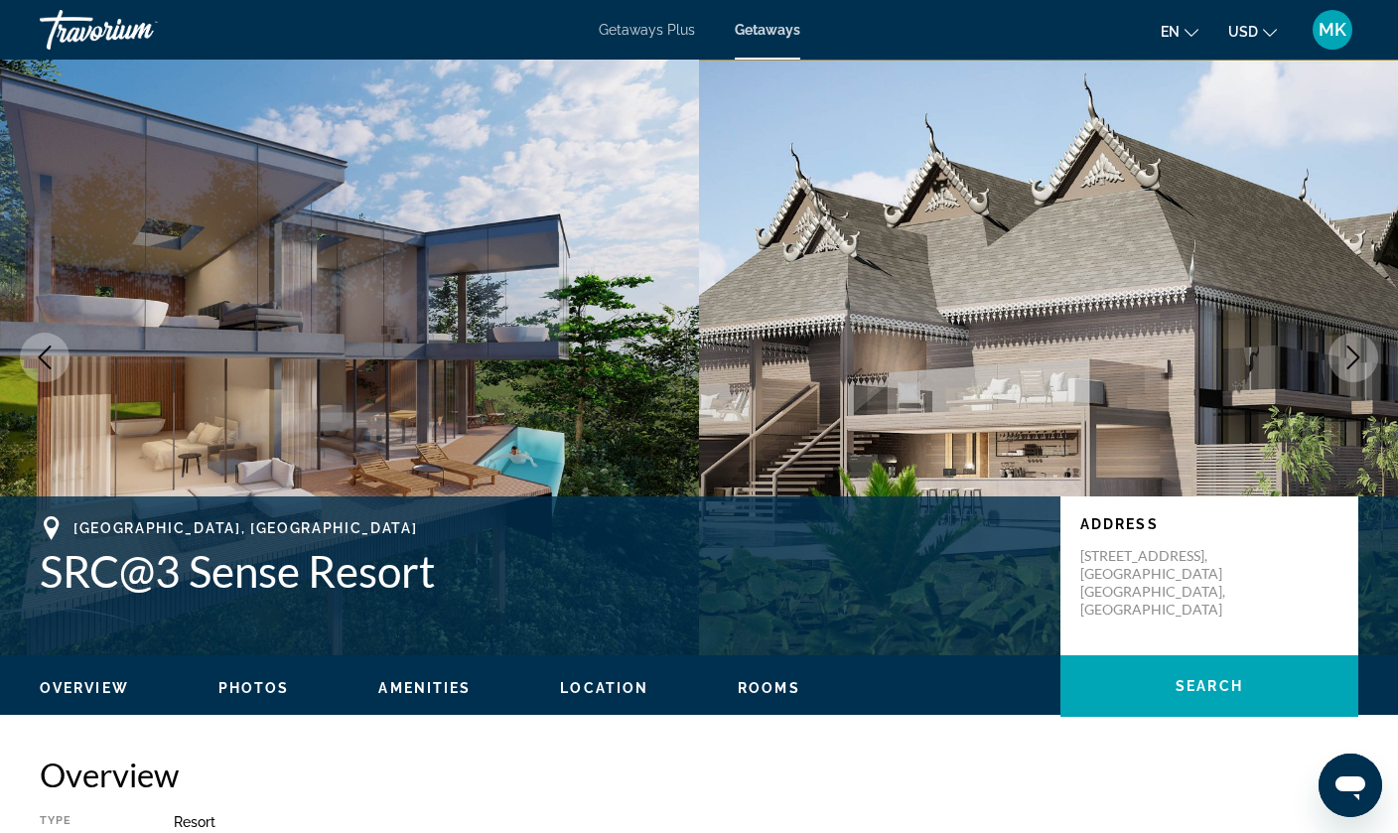
click at [1358, 357] on icon "Next image" at bounding box center [1353, 358] width 13 height 24
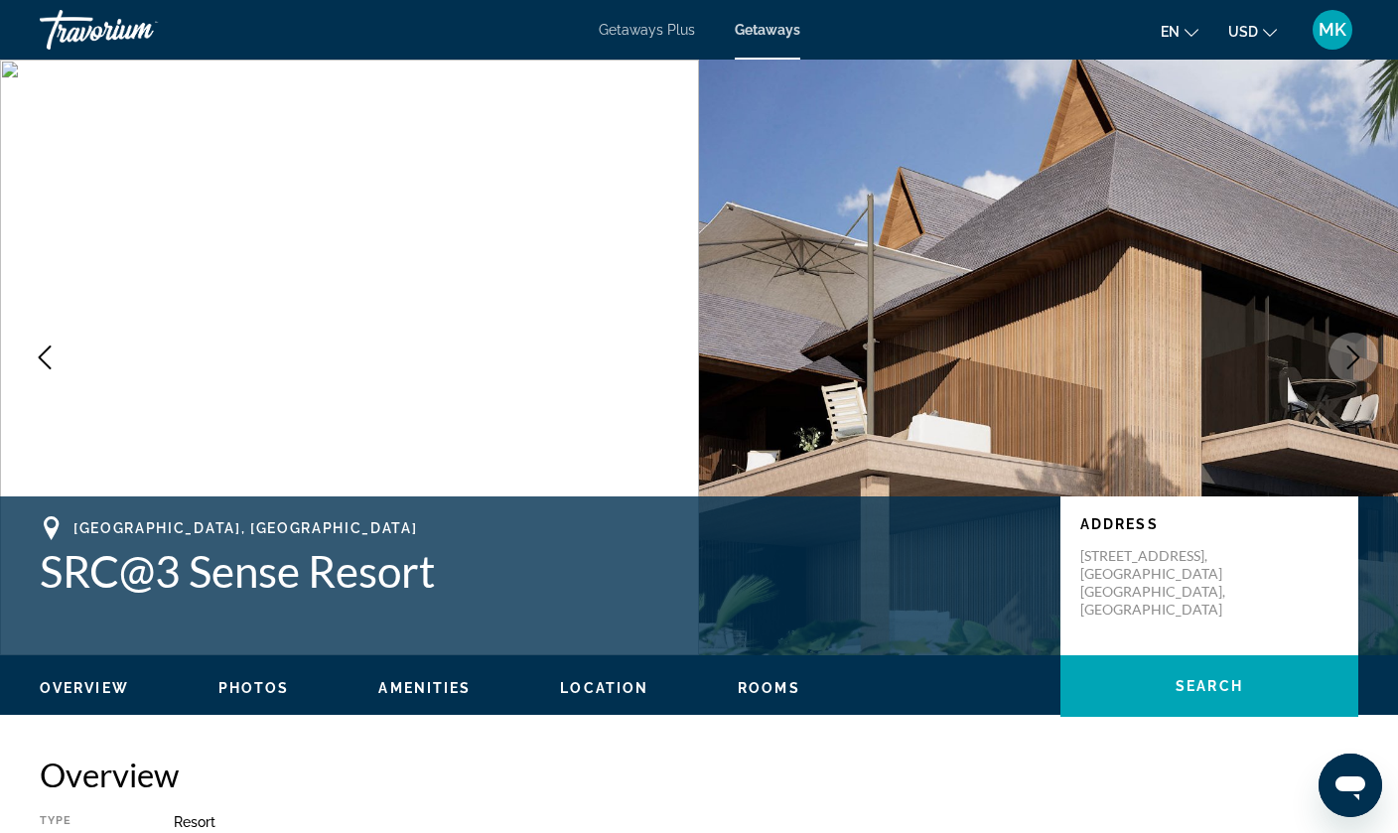
click at [1358, 357] on icon "Next image" at bounding box center [1353, 358] width 13 height 24
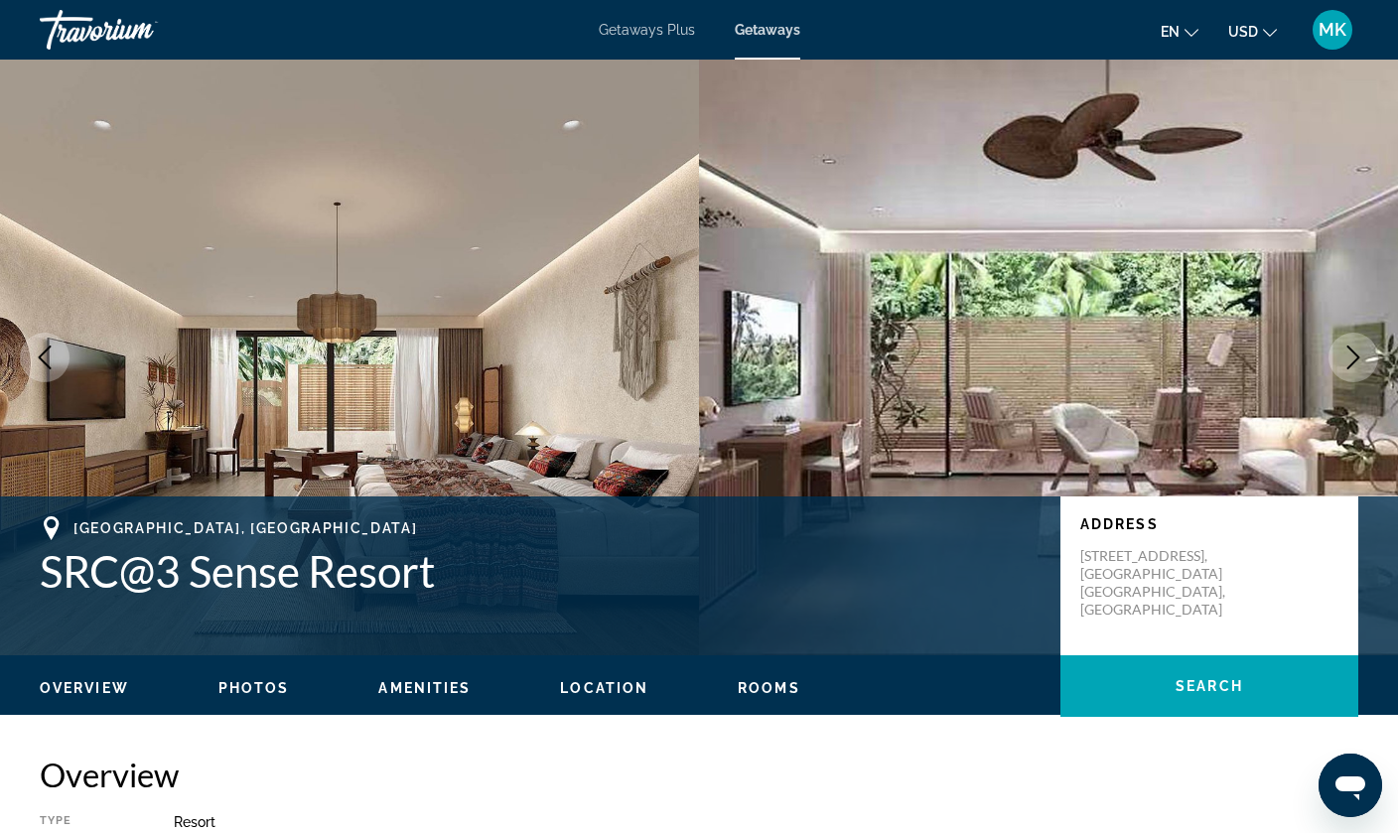
click at [1358, 357] on icon "Next image" at bounding box center [1353, 358] width 13 height 24
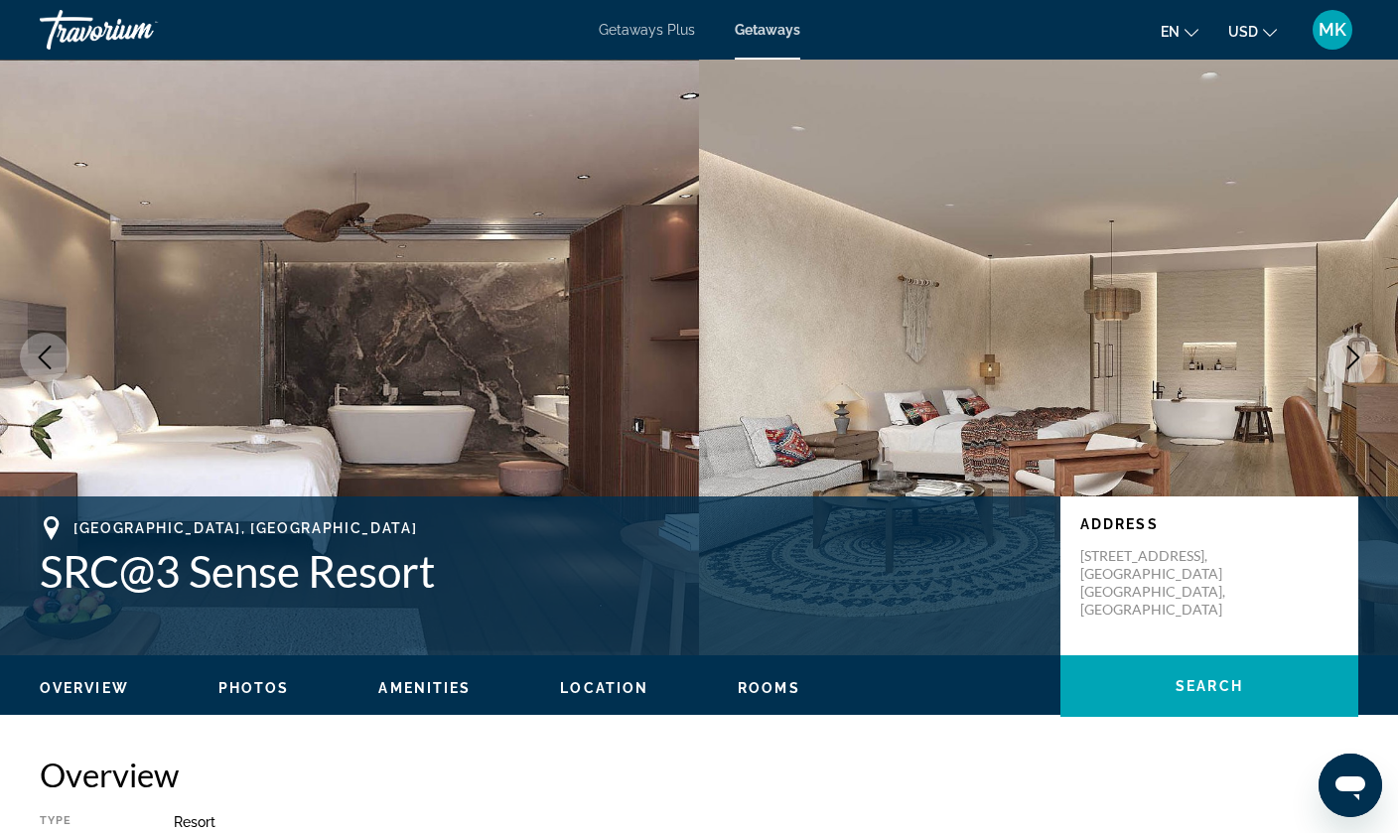
click at [1345, 359] on icon "Next image" at bounding box center [1353, 358] width 24 height 24
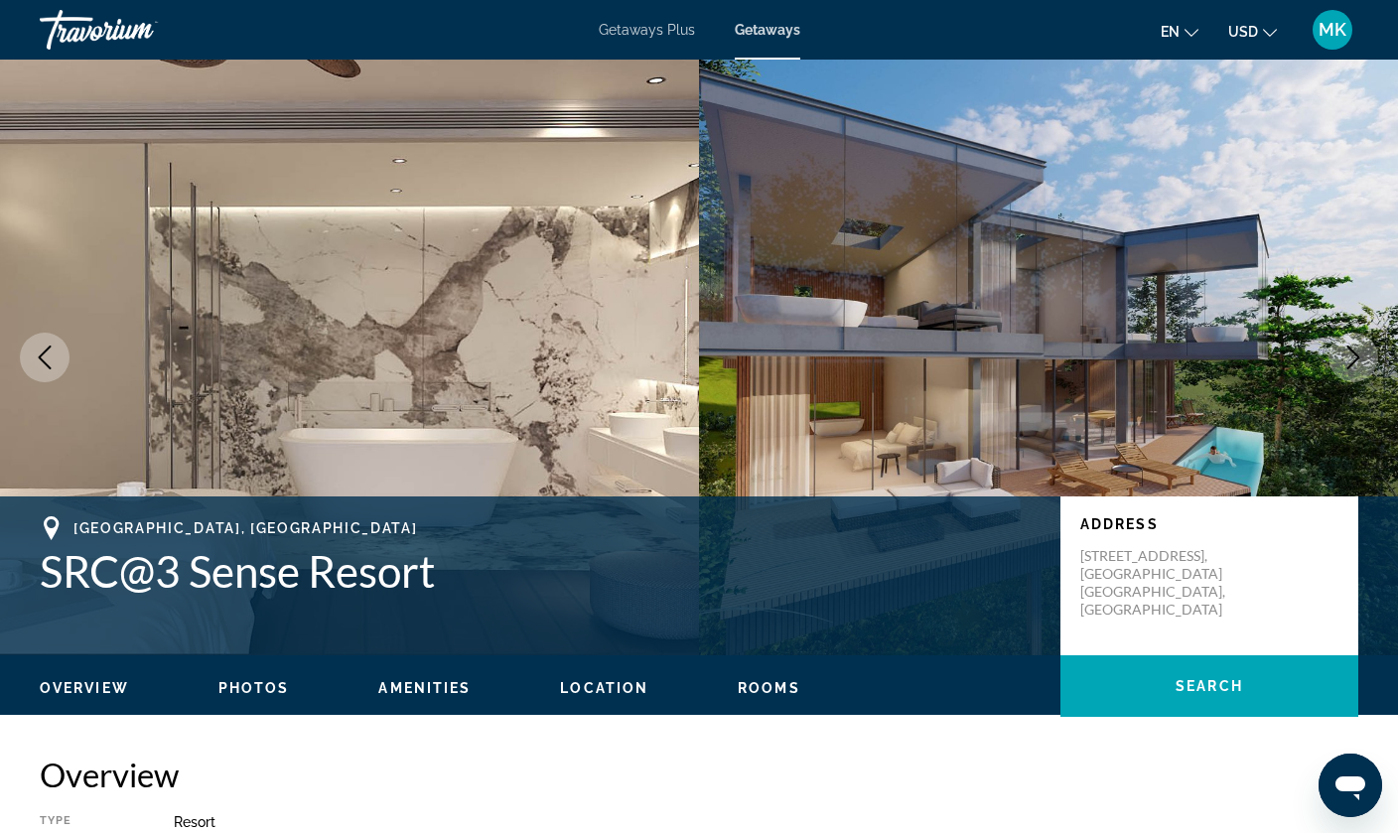
click at [1345, 359] on icon "Next image" at bounding box center [1353, 358] width 24 height 24
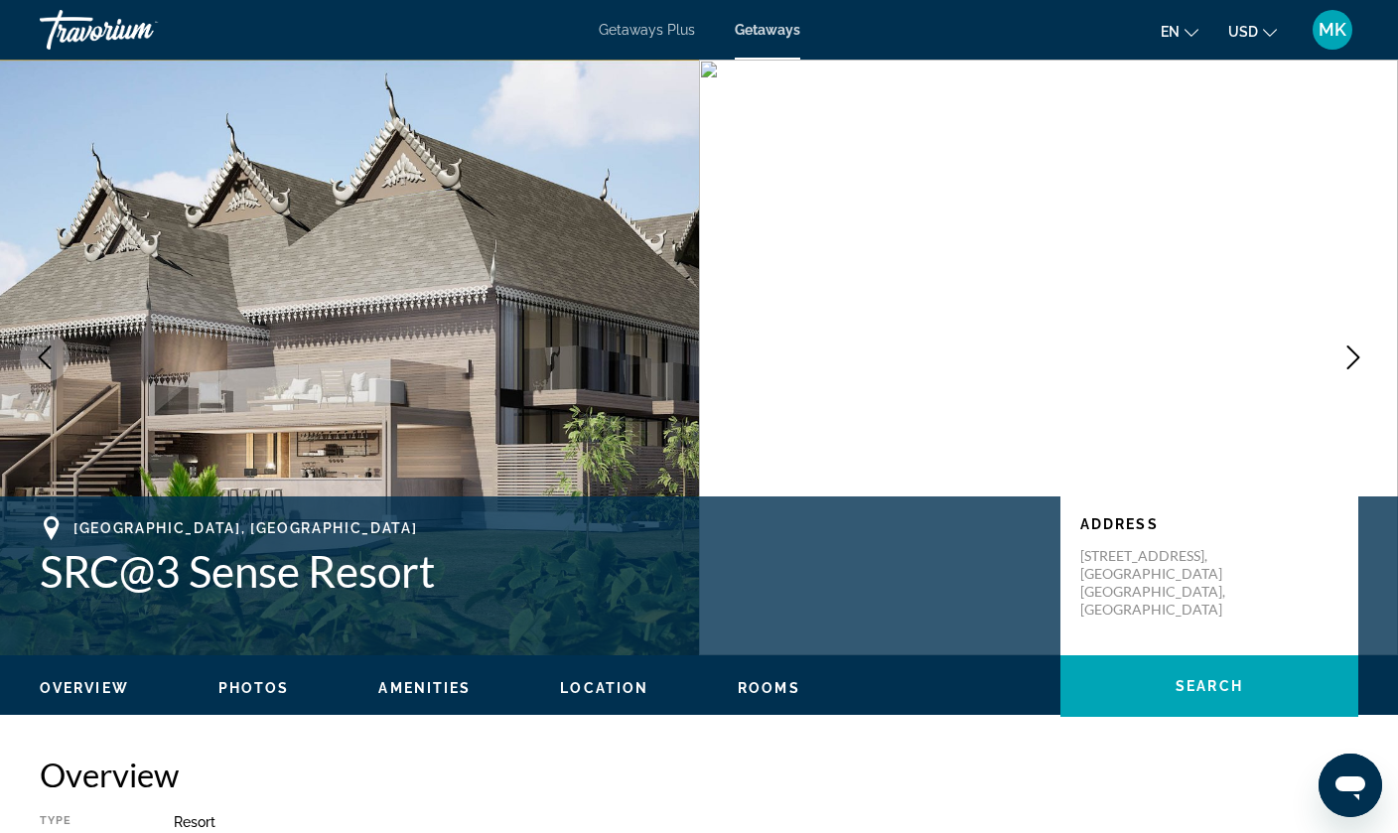
click at [1345, 359] on icon "Next image" at bounding box center [1353, 358] width 24 height 24
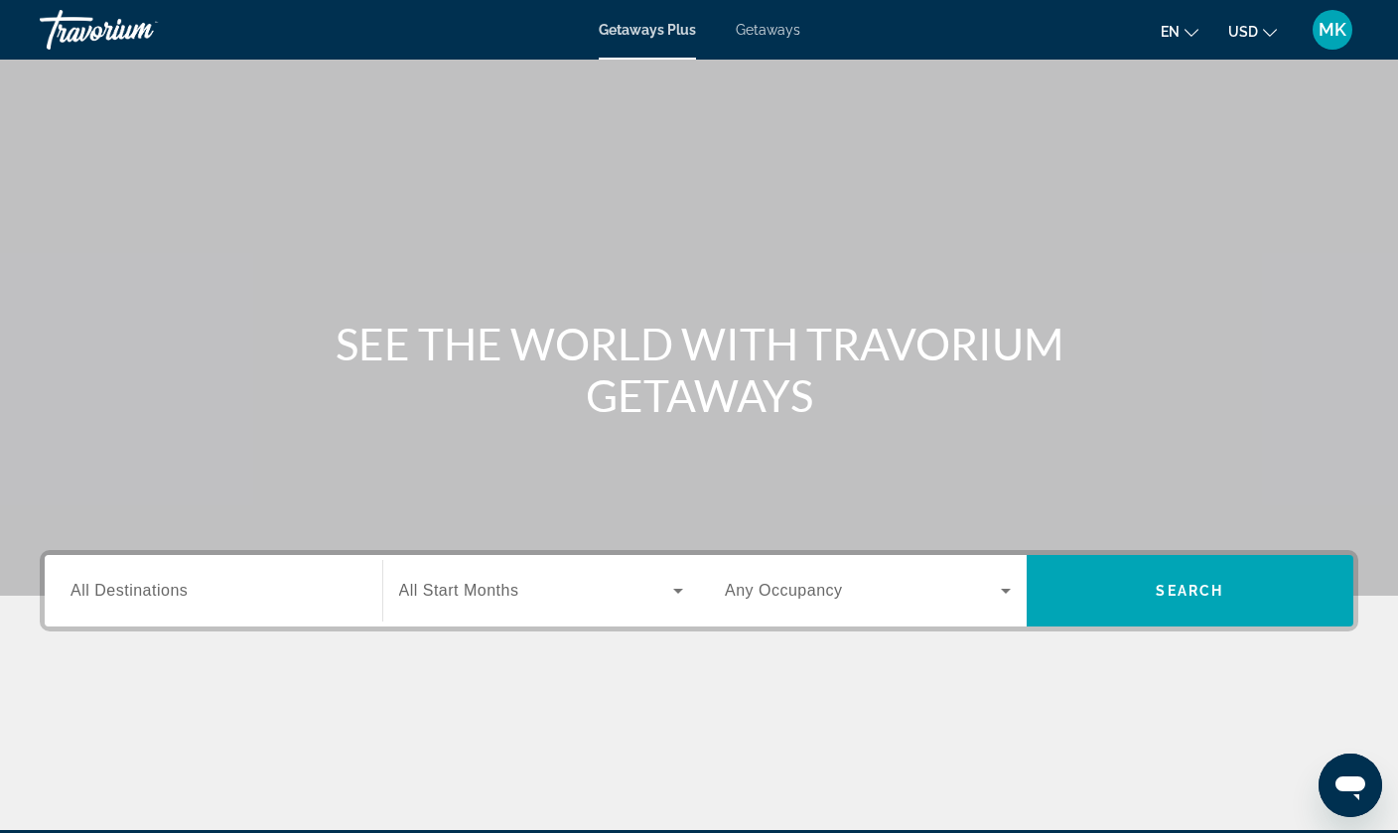
click at [68, 585] on div "Destination All Destinations" at bounding box center [214, 591] width 318 height 57
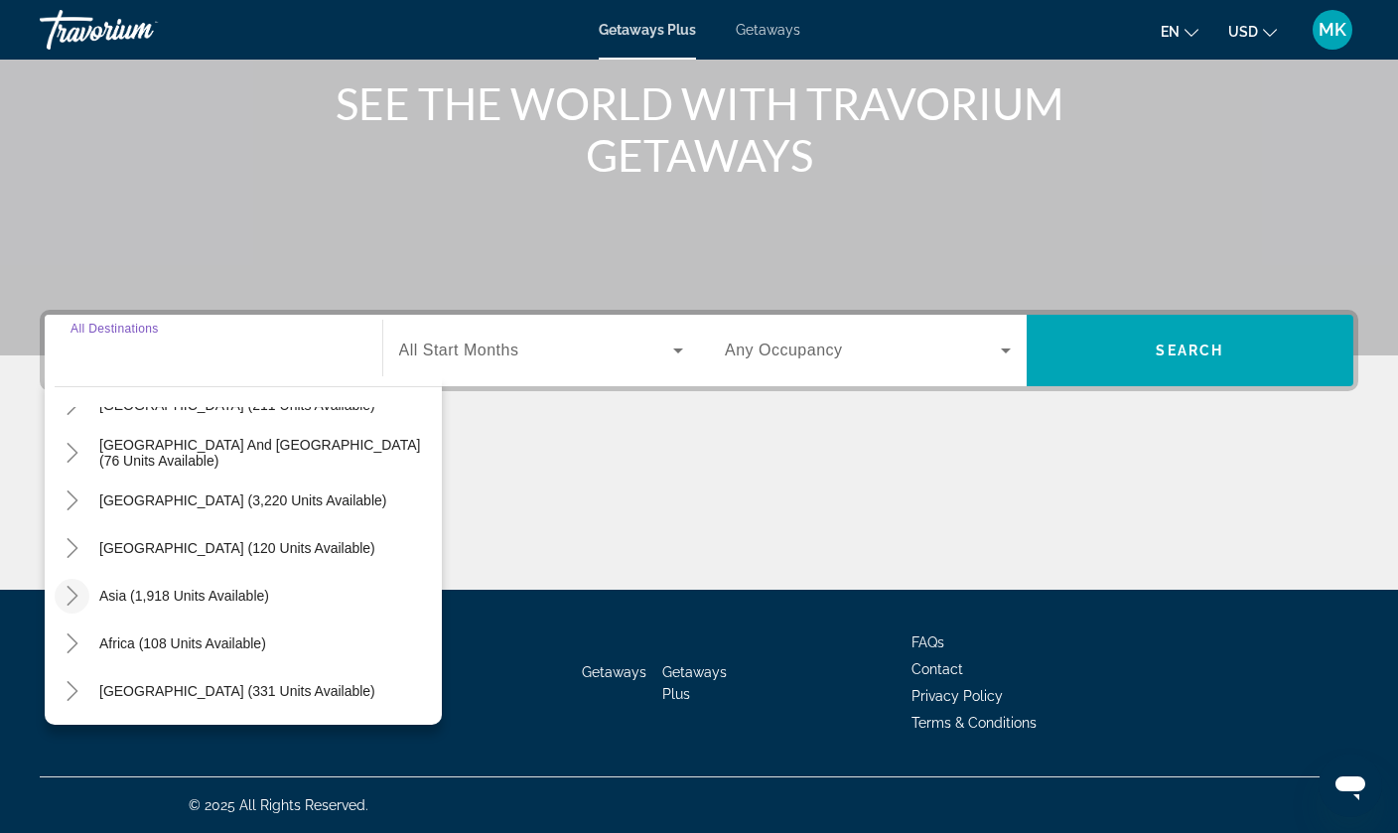
scroll to position [322, 0]
click at [147, 680] on span "Search widget" at bounding box center [237, 691] width 296 height 48
type input "**********"
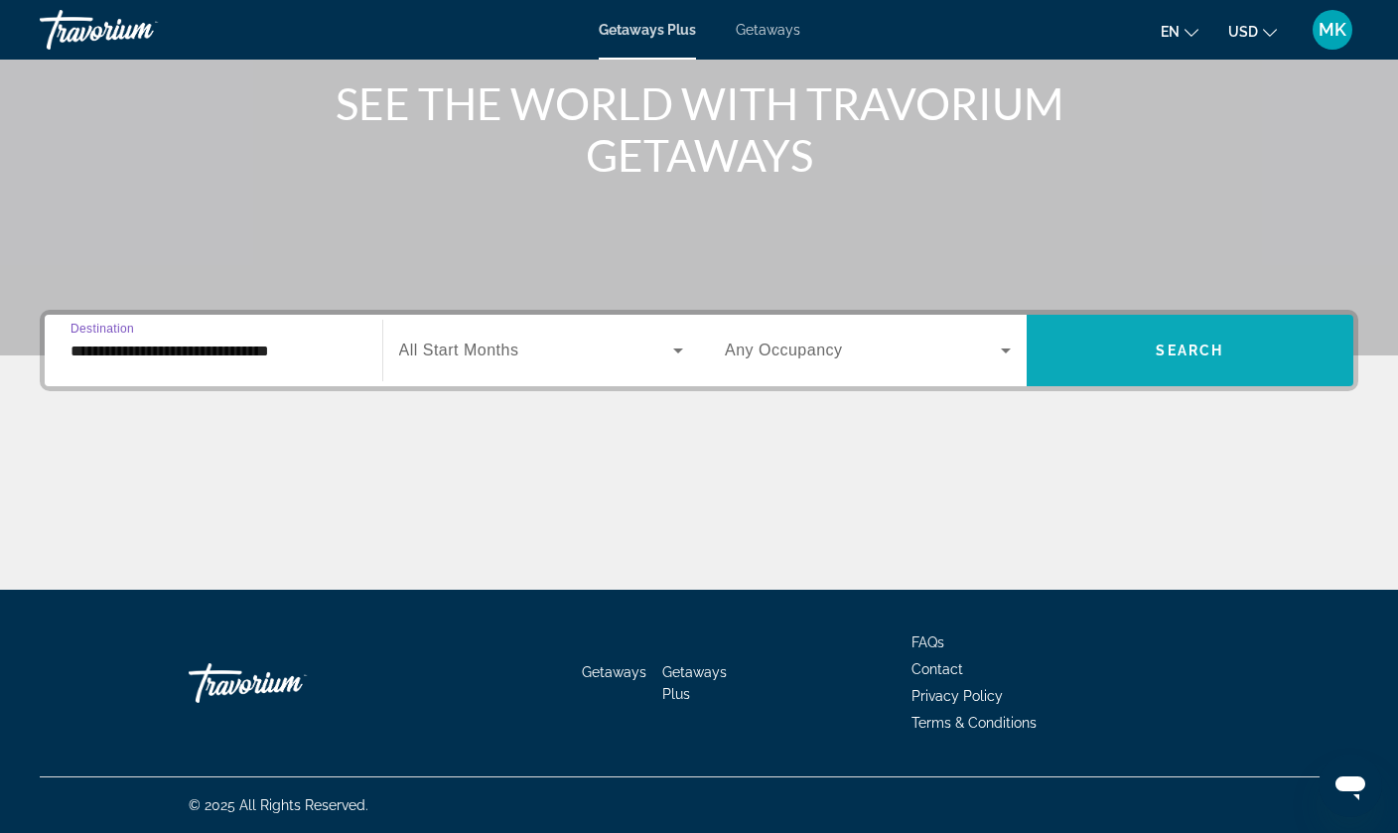
click at [1161, 349] on span "Search" at bounding box center [1190, 351] width 68 height 16
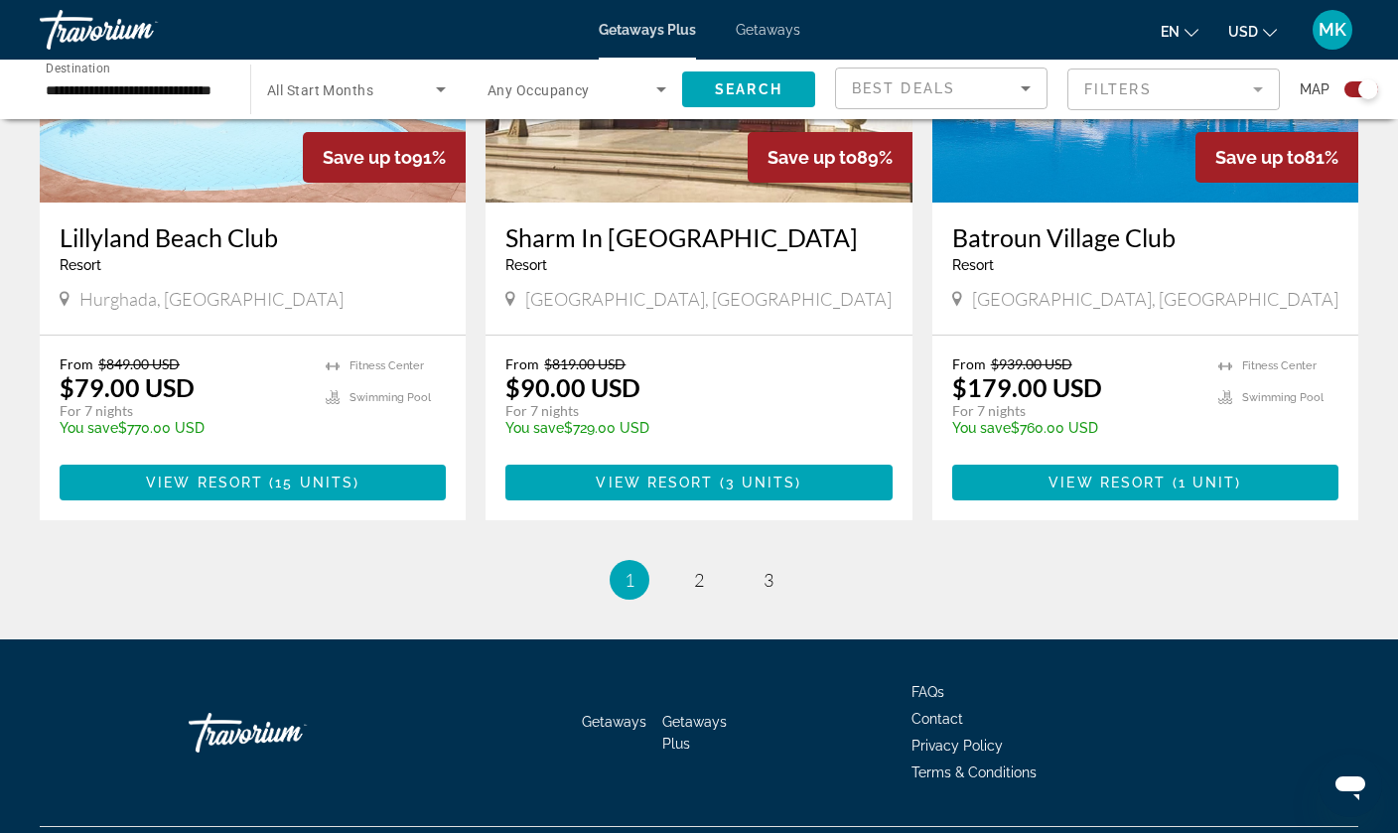
scroll to position [2996, 0]
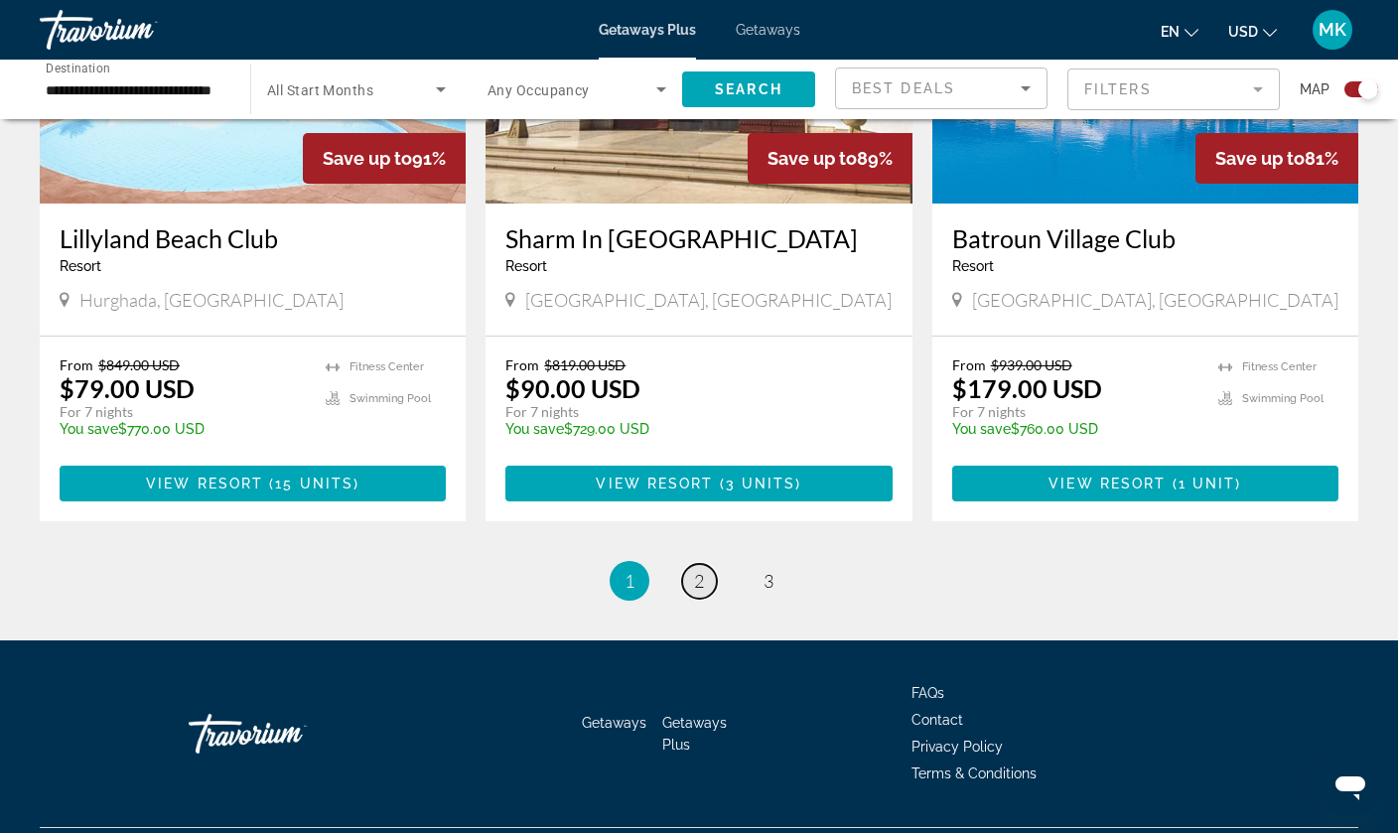
click at [705, 564] on link "page 2" at bounding box center [699, 581] width 35 height 35
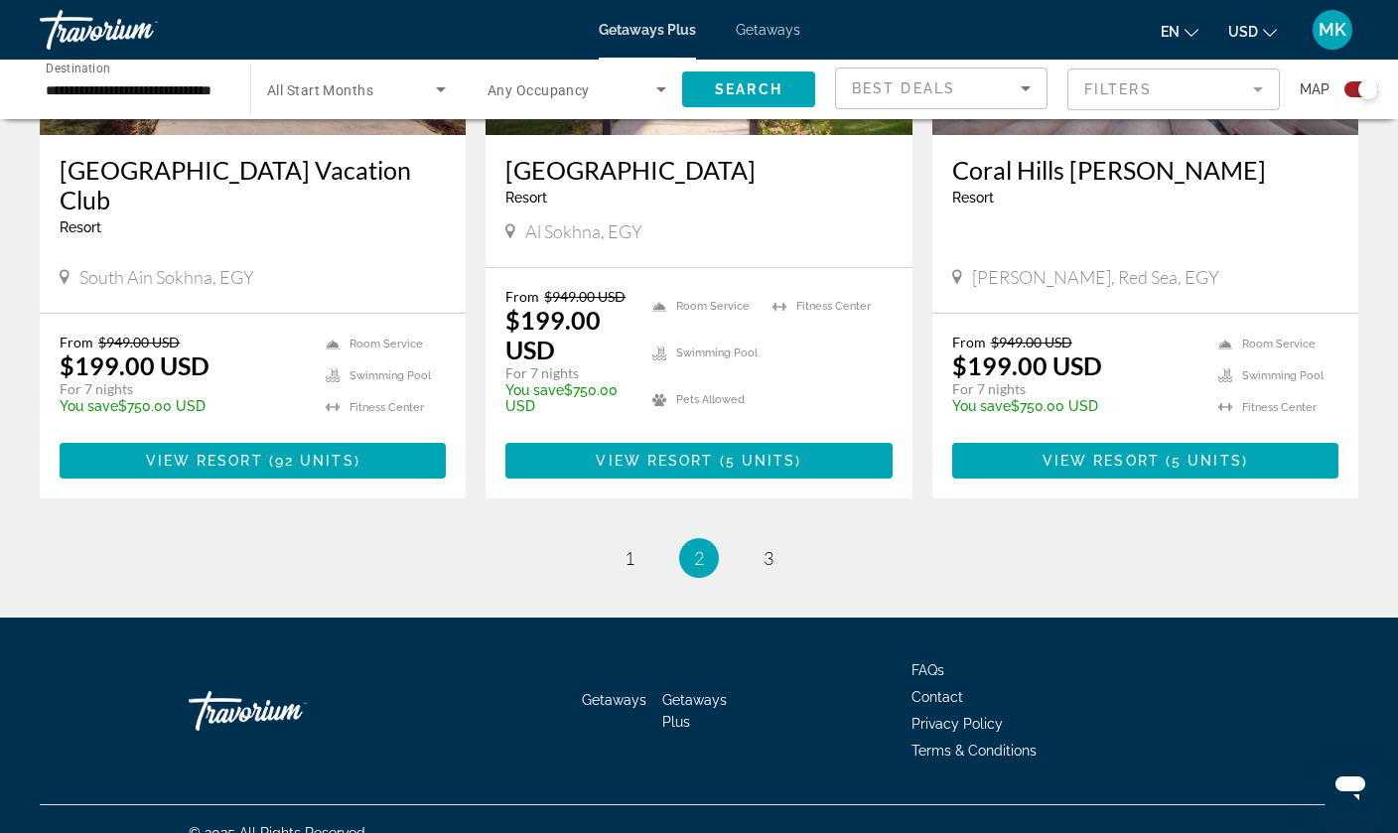
scroll to position [3041, 0]
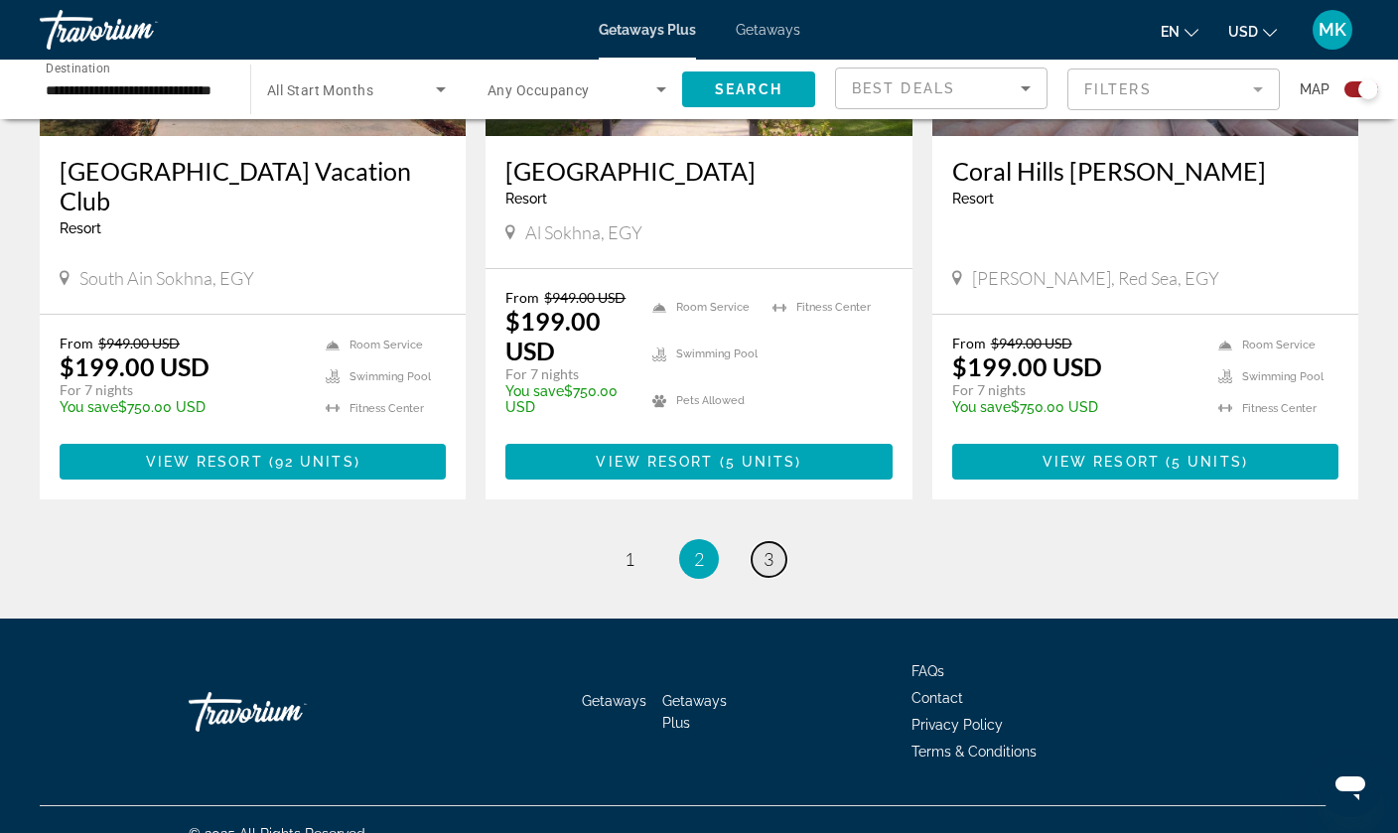
click at [768, 548] on span "3" at bounding box center [769, 559] width 10 height 22
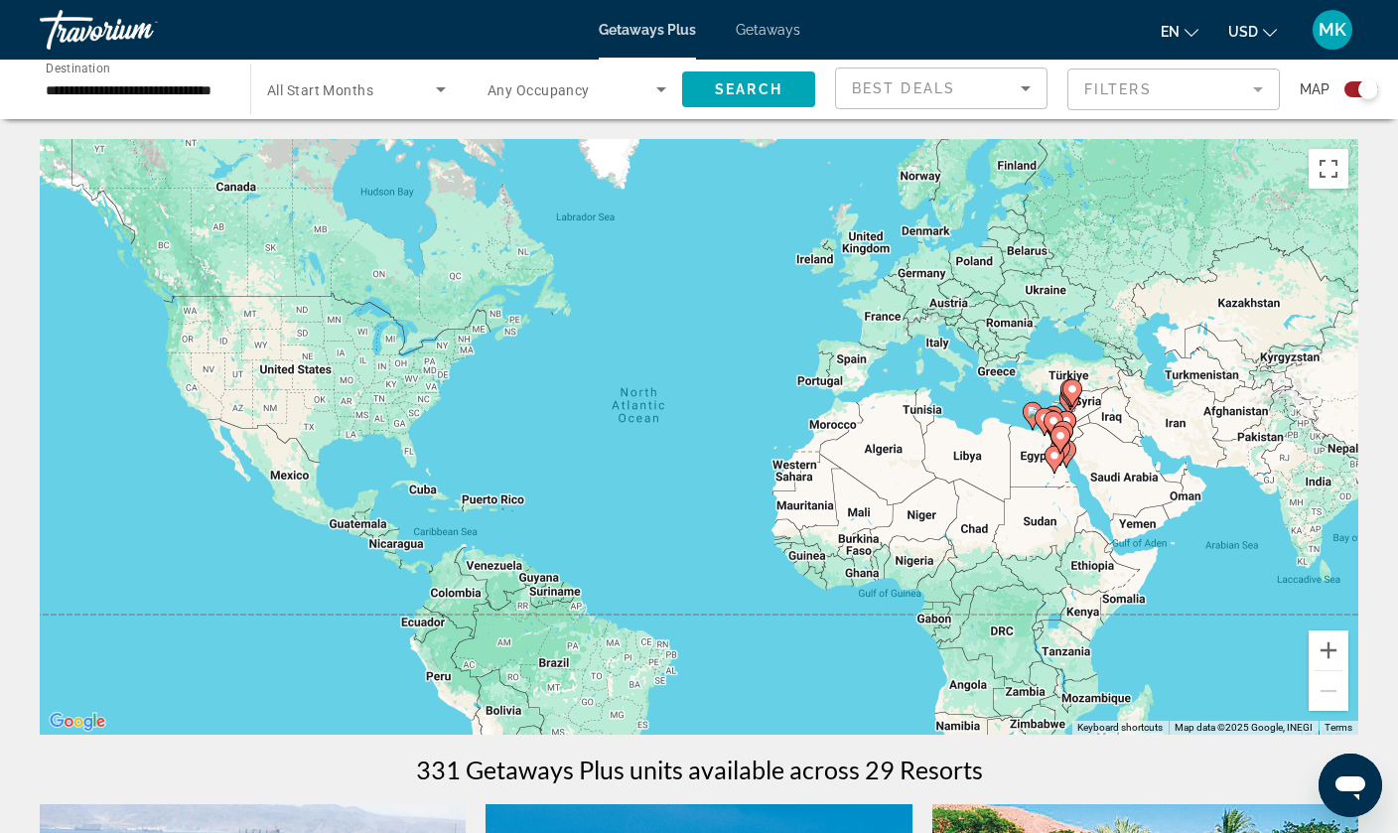
click at [185, 71] on div "**********" at bounding box center [135, 90] width 179 height 57
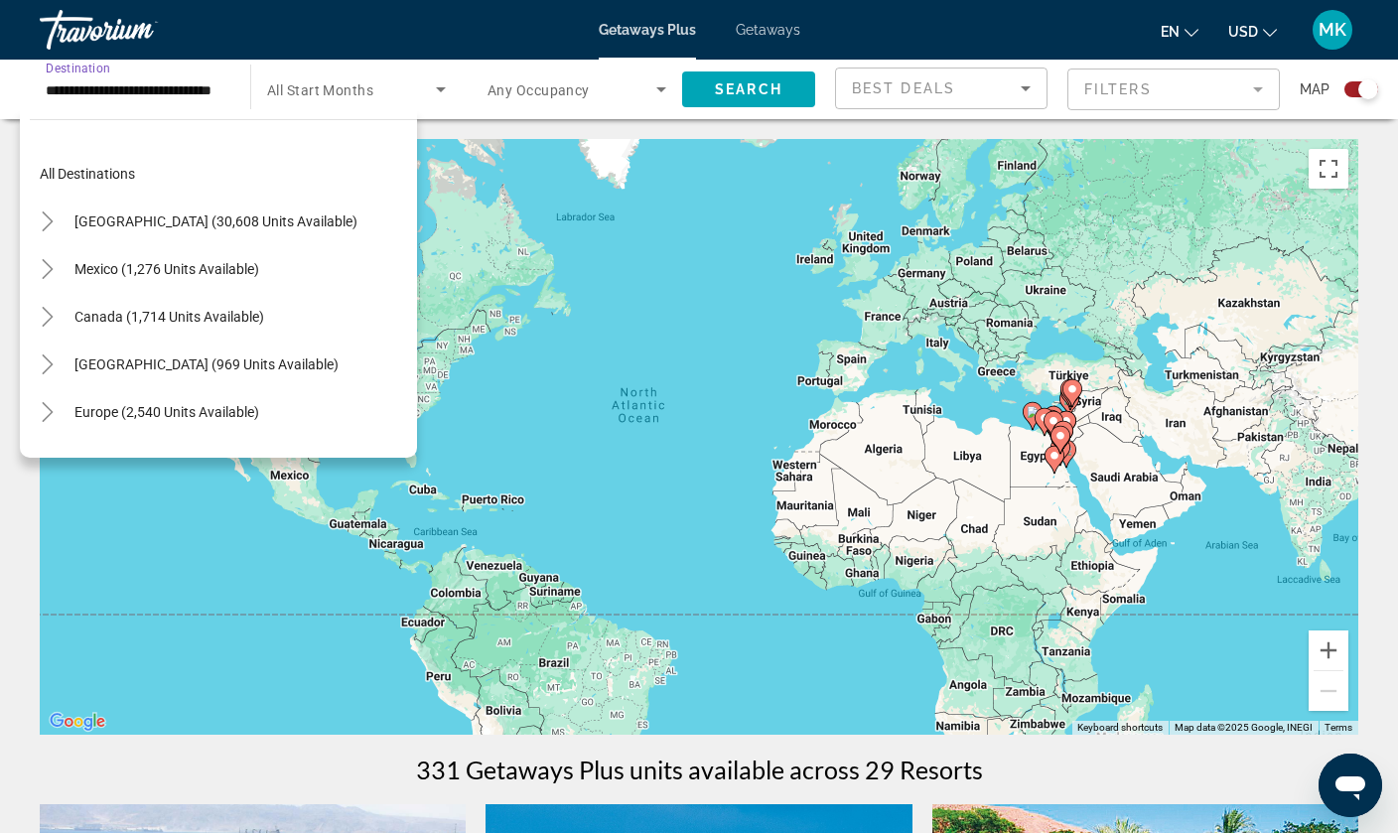
scroll to position [452, 0]
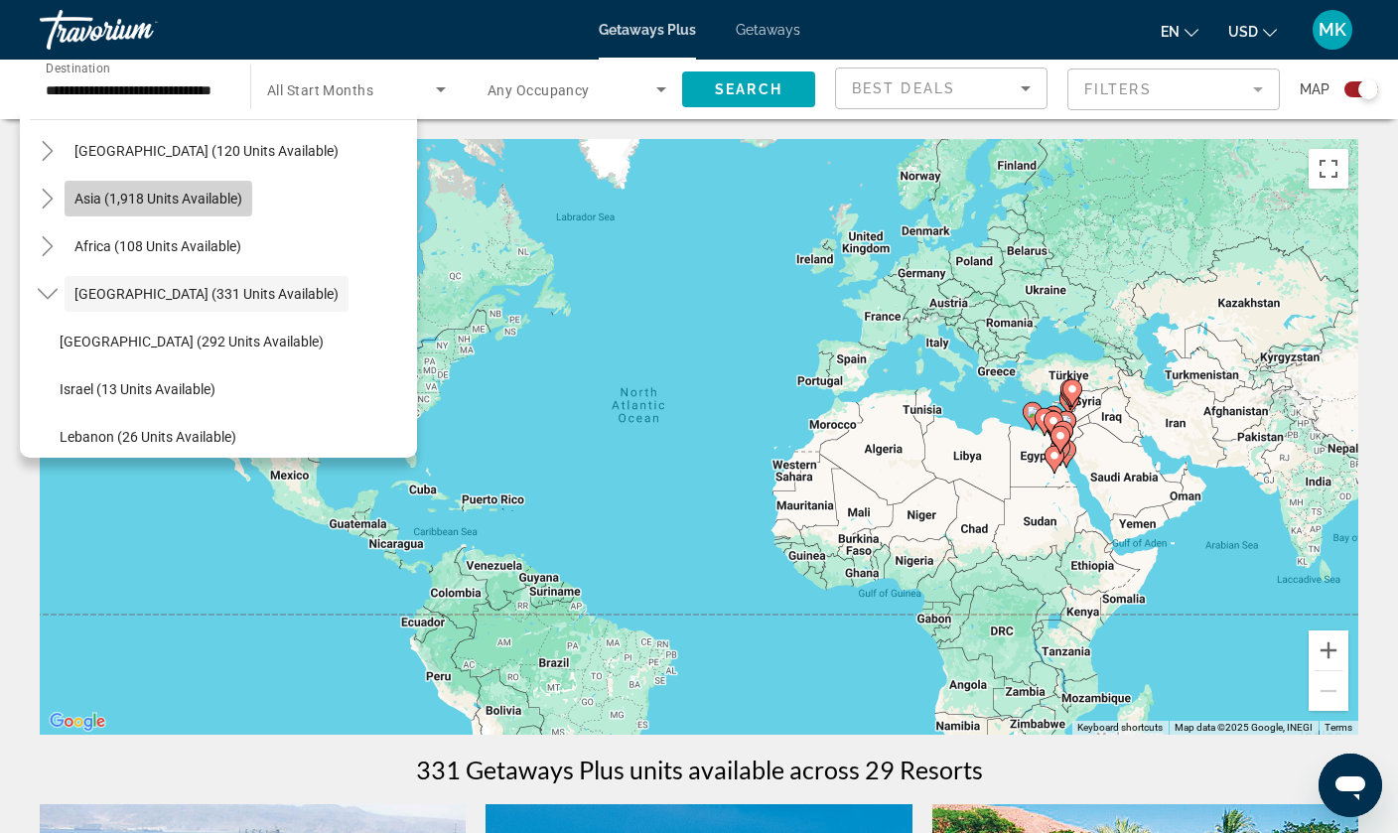
click at [125, 193] on span "Asia (1,918 units available)" at bounding box center [158, 199] width 168 height 16
type input "**********"
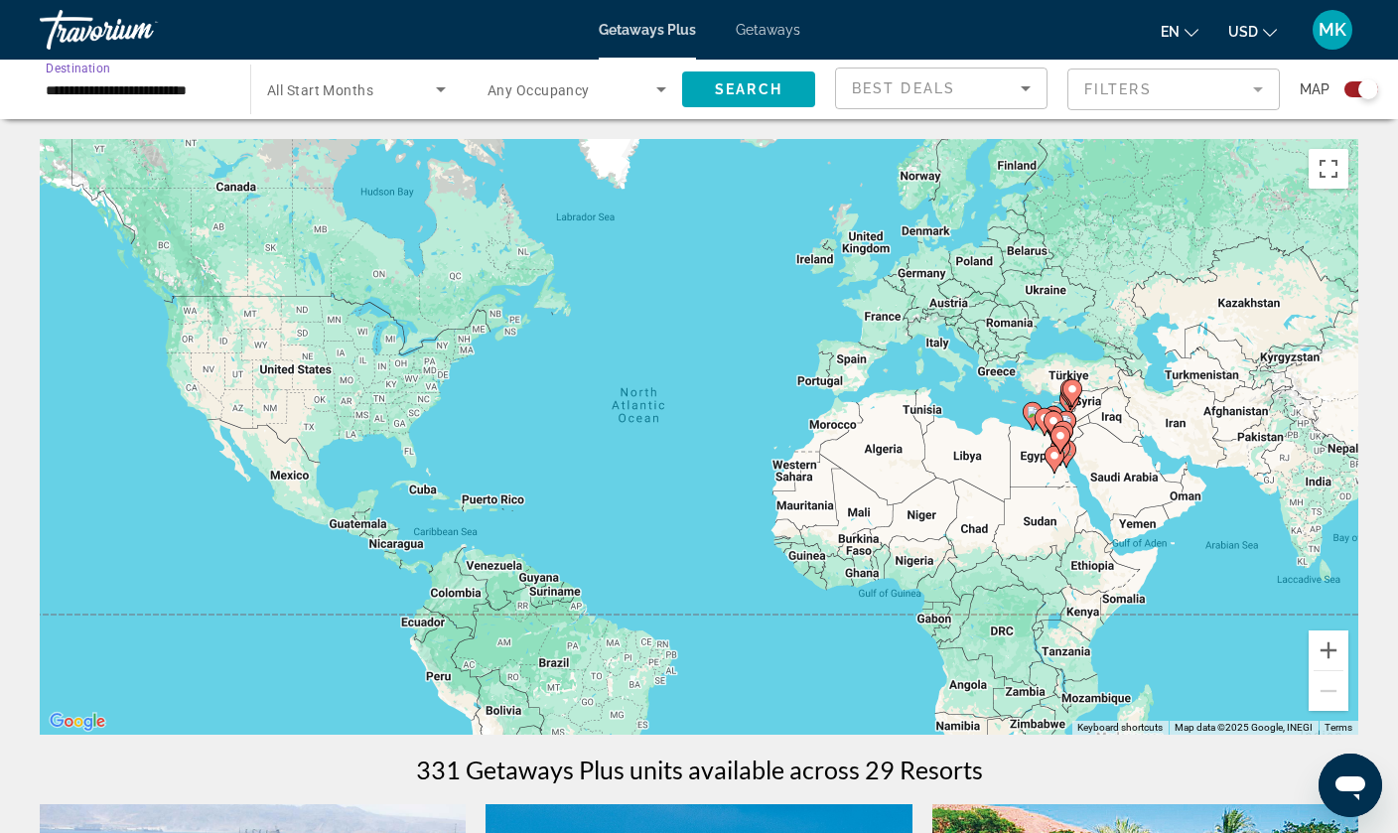
click at [201, 95] on input "**********" at bounding box center [135, 90] width 179 height 24
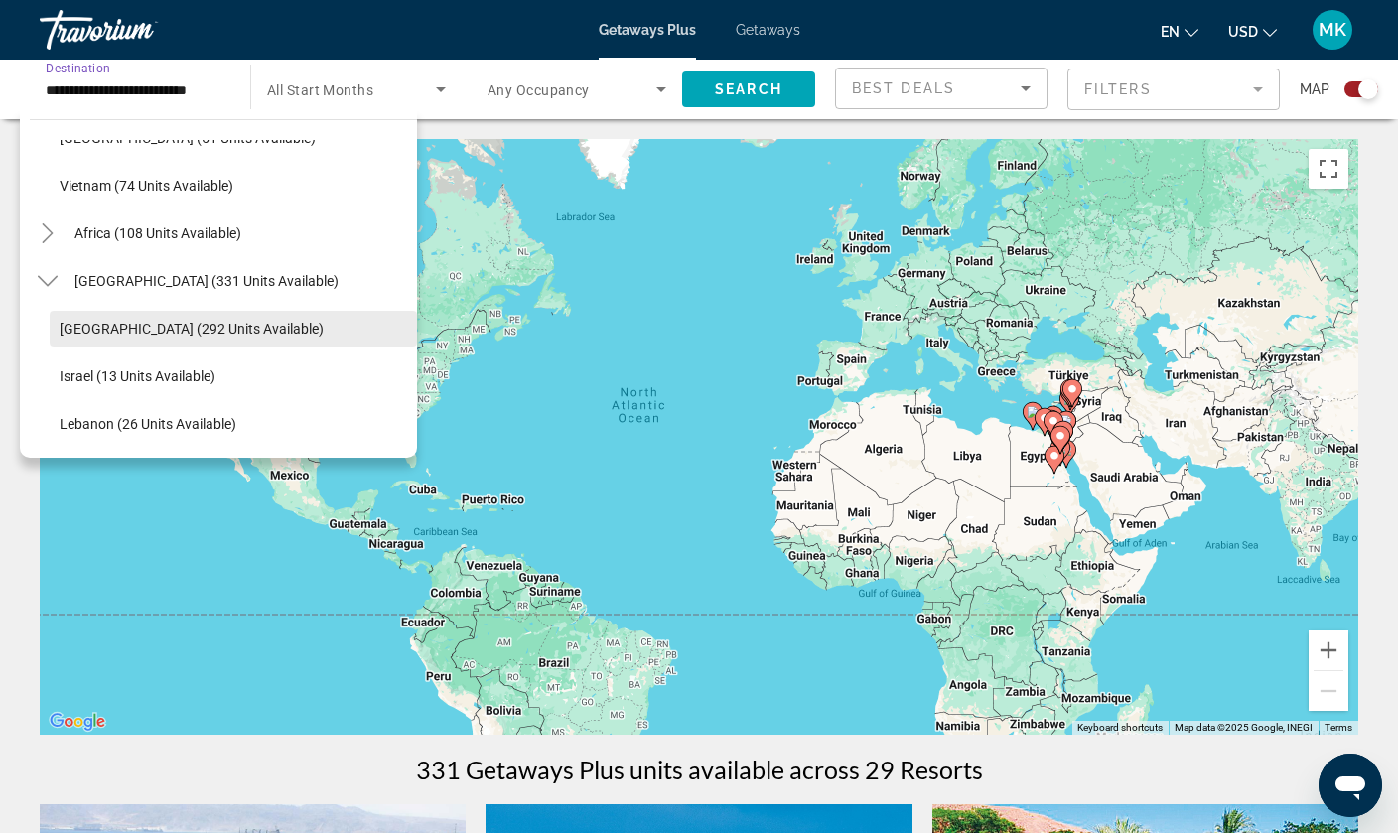
scroll to position [989, 0]
